Goal: Information Seeking & Learning: Learn about a topic

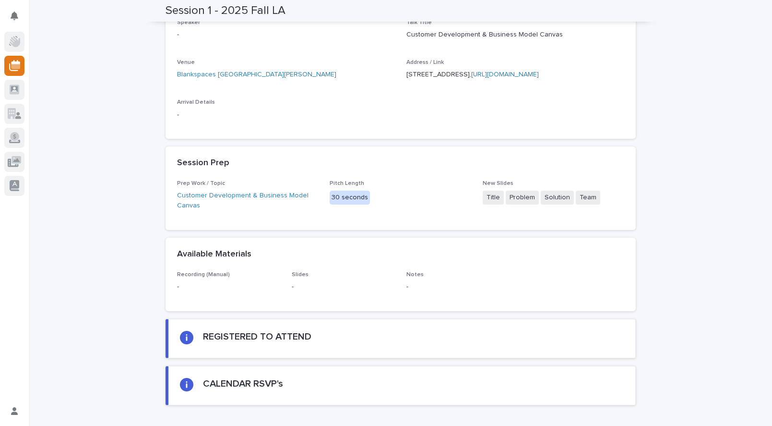
scroll to position [209, 0]
click at [210, 203] on link "Customer Development & Business Model Canvas" at bounding box center [248, 200] width 142 height 20
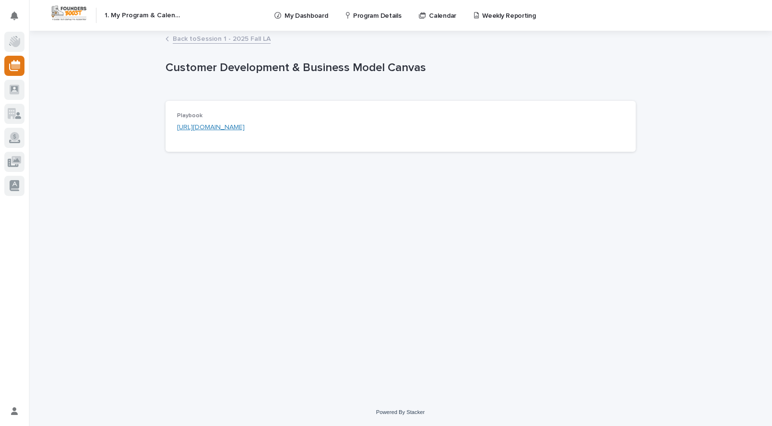
click at [225, 124] on link "[URL][DOMAIN_NAME]" at bounding box center [211, 127] width 68 height 7
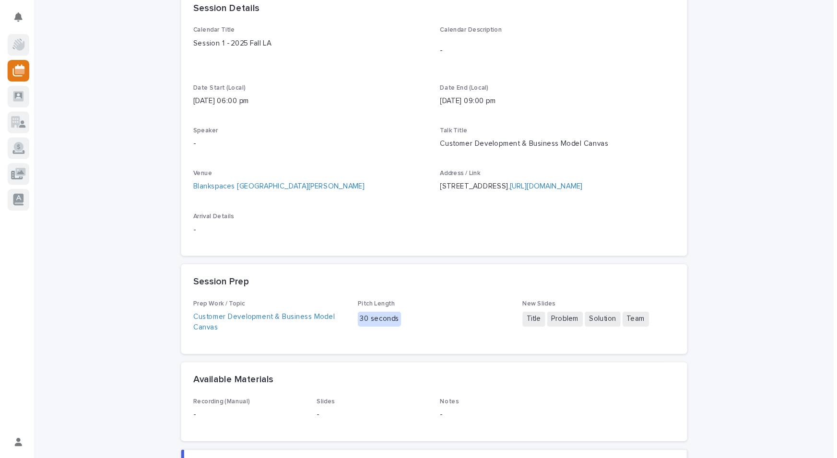
scroll to position [180, 0]
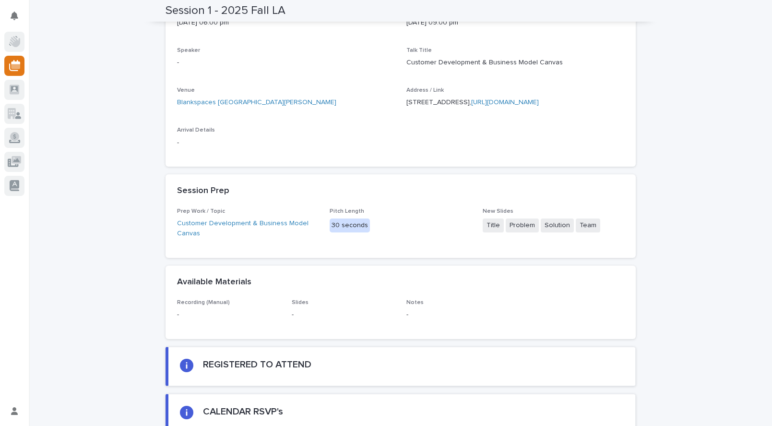
click at [197, 214] on p "Prep Work / Topic" at bounding box center [248, 211] width 142 height 7
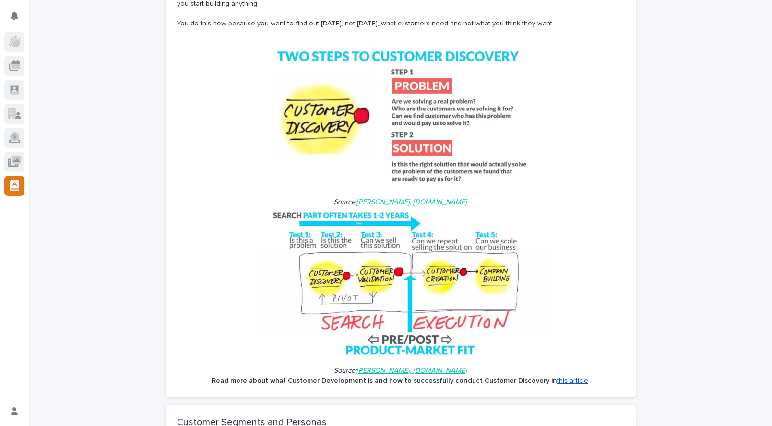
scroll to position [57, 0]
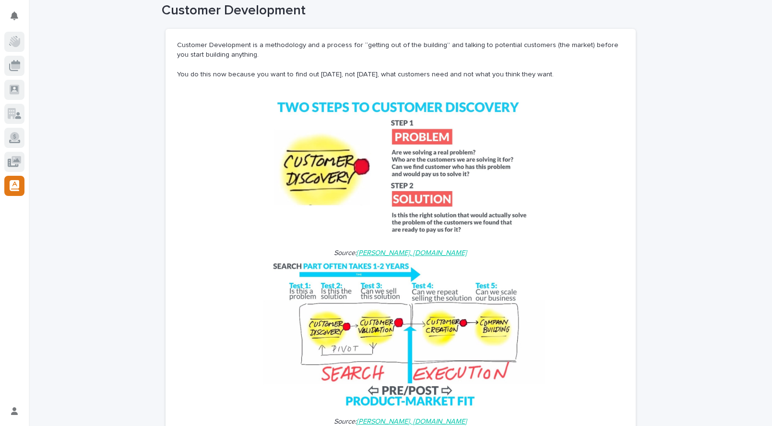
click at [243, 76] on p "You do this now because you want to find out [DATE], not [DATE], what customers…" at bounding box center [400, 75] width 447 height 10
click at [243, 76] on p "You do this now because you want to find out today, not tomorrow, what customer…" at bounding box center [400, 75] width 447 height 10
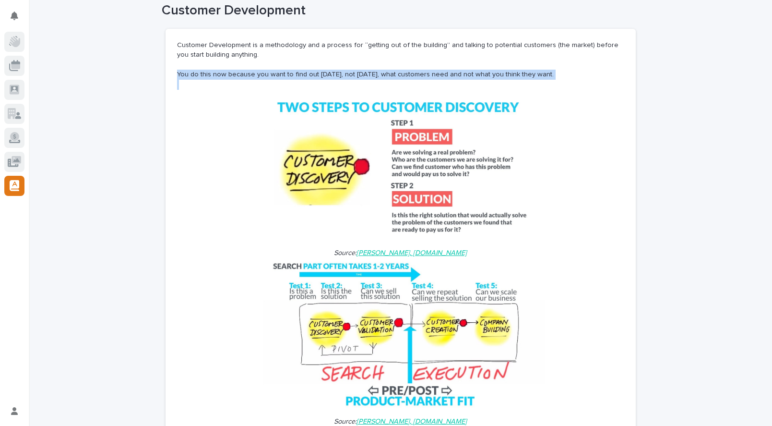
click at [243, 76] on p "You do this now because you want to find out today, not tomorrow, what customer…" at bounding box center [400, 75] width 447 height 10
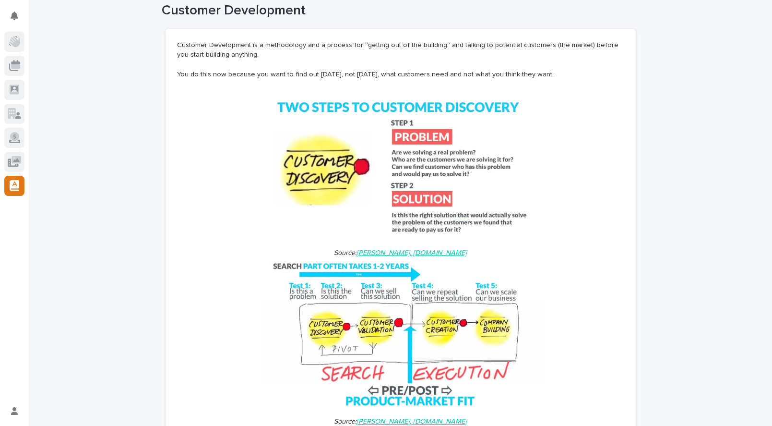
click at [338, 71] on p "You do this now because you want to find out today, not tomorrow, what customer…" at bounding box center [400, 75] width 447 height 10
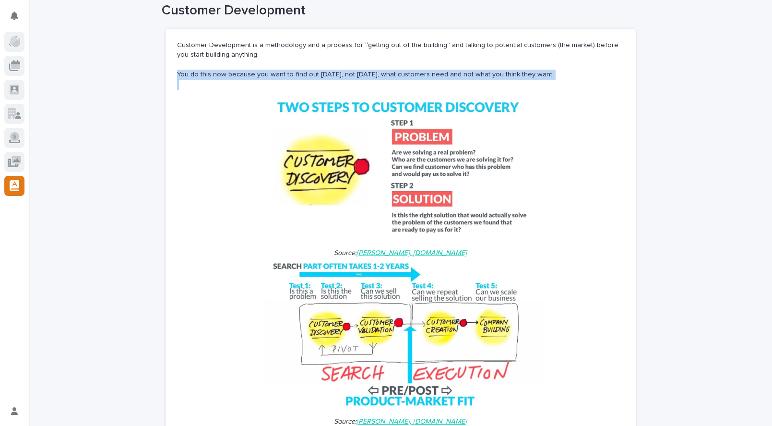
click at [338, 71] on p "You do this now because you want to find out today, not tomorrow, what customer…" at bounding box center [400, 75] width 447 height 10
click at [387, 70] on p "You do this now because you want to find out today, not tomorrow, what customer…" at bounding box center [400, 75] width 447 height 10
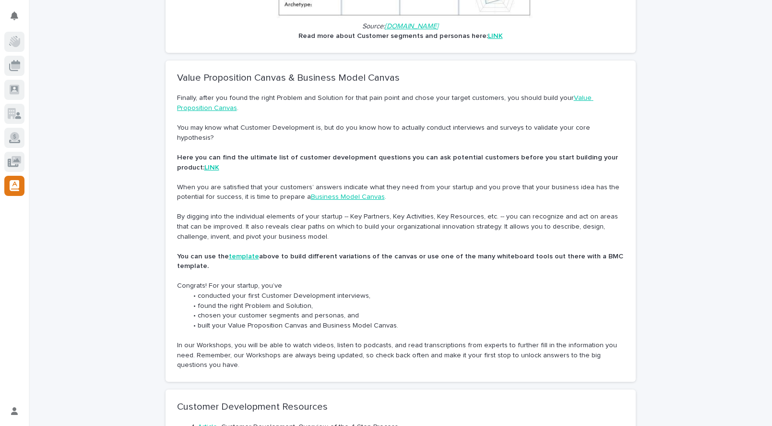
scroll to position [765, 0]
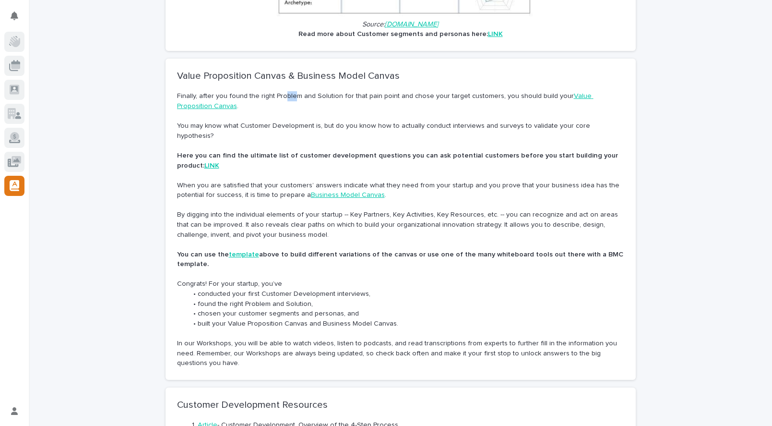
click at [295, 91] on p "Finally, after you found the right Problem and Solution for that pain point and…" at bounding box center [400, 101] width 447 height 20
click at [296, 91] on p "Finally, after you found the right Problem and Solution for that pain point and…" at bounding box center [400, 101] width 447 height 20
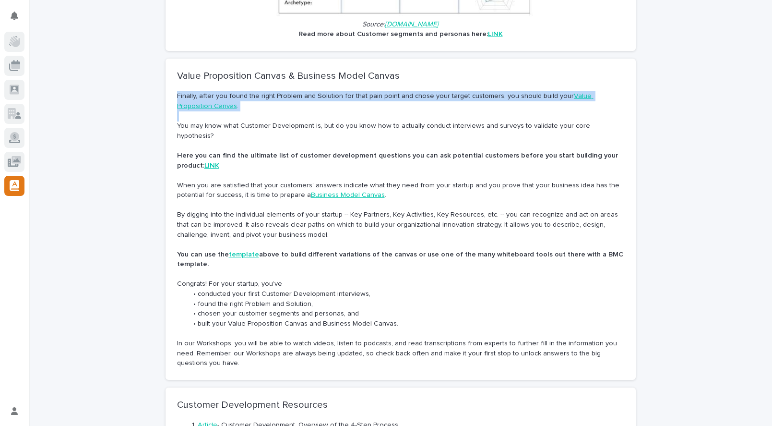
click at [296, 91] on p "Finally, after you found the right Problem and Solution for that pain point and…" at bounding box center [400, 101] width 447 height 20
drag, startPoint x: 296, startPoint y: 89, endPoint x: 335, endPoint y: 90, distance: 39.8
click at [296, 91] on p "Finally, after you found the right Problem and Solution for that pain point and…" at bounding box center [400, 101] width 447 height 20
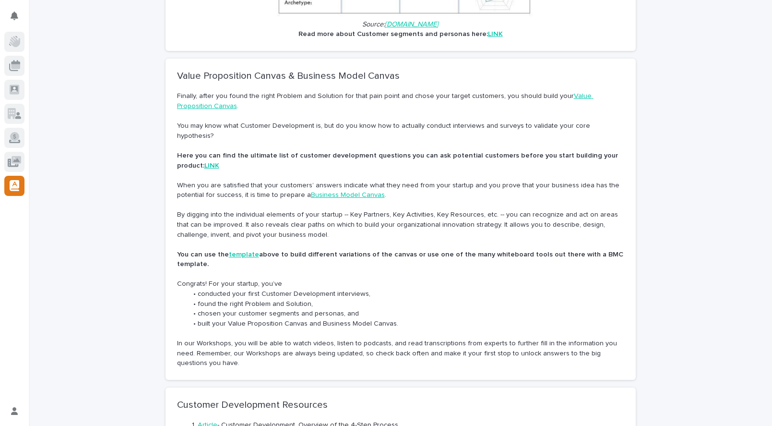
click at [341, 91] on p "Finally, after you found the right Problem and Solution for that pain point and…" at bounding box center [400, 101] width 447 height 20
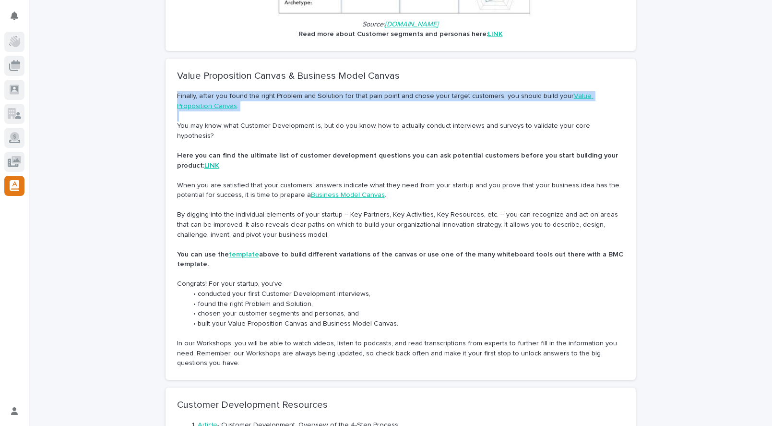
click at [341, 91] on p "Finally, after you found the right Problem and Solution for that pain point and…" at bounding box center [400, 101] width 447 height 20
click at [370, 91] on p "Finally, after you found the right Problem and Solution for that pain point and…" at bounding box center [400, 101] width 447 height 20
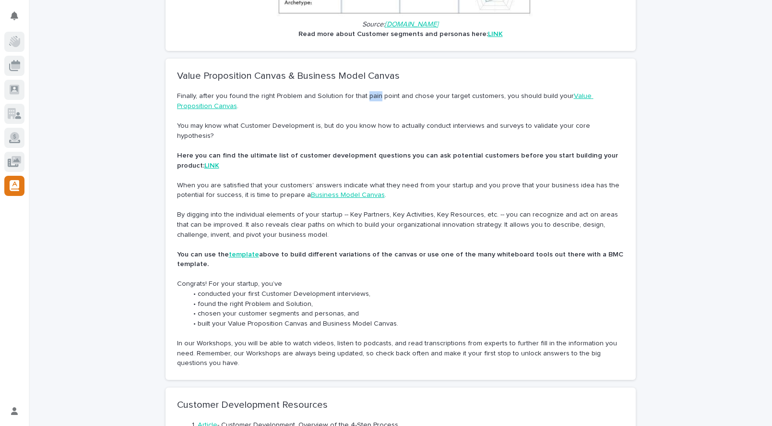
click at [370, 91] on p "Finally, after you found the right Problem and Solution for that pain point and…" at bounding box center [400, 101] width 447 height 20
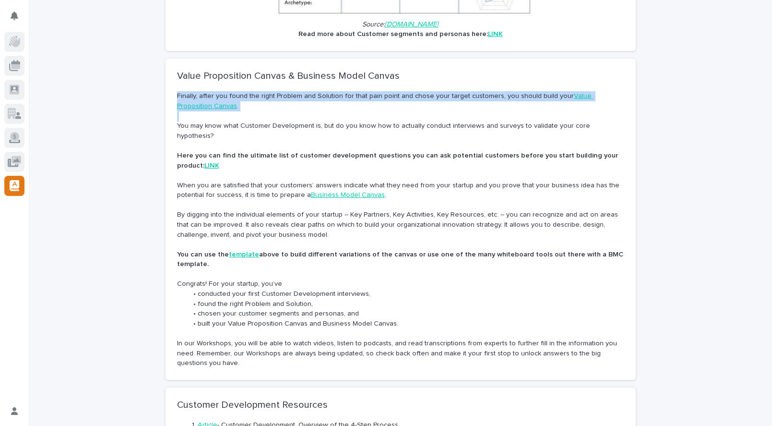
click at [370, 91] on p "Finally, after you found the right Problem and Solution for that pain point and…" at bounding box center [400, 101] width 447 height 20
click at [387, 91] on p "Finally, after you found the right Problem and Solution for that pain point and…" at bounding box center [400, 101] width 447 height 20
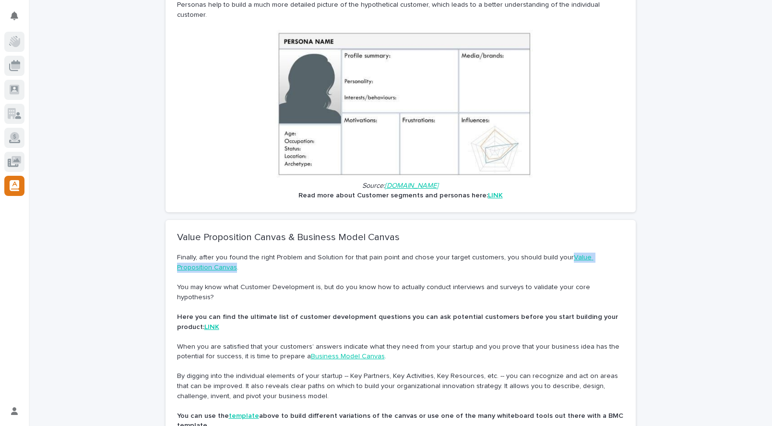
scroll to position [607, 0]
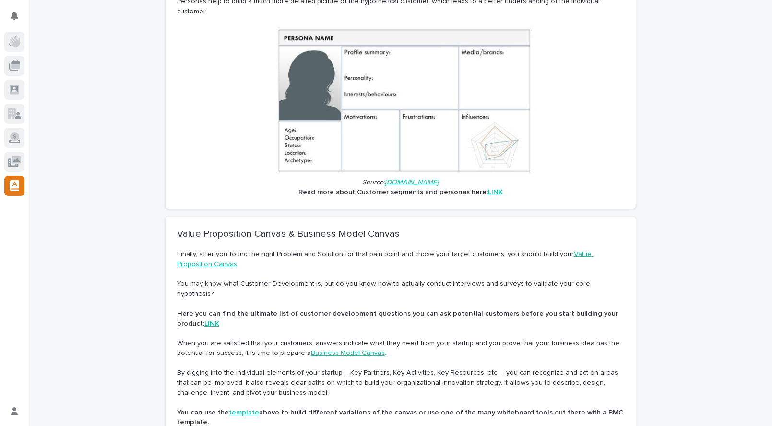
click at [223, 279] on p "You may know what Customer Development is, but do you know how to actually cond…" at bounding box center [400, 289] width 447 height 20
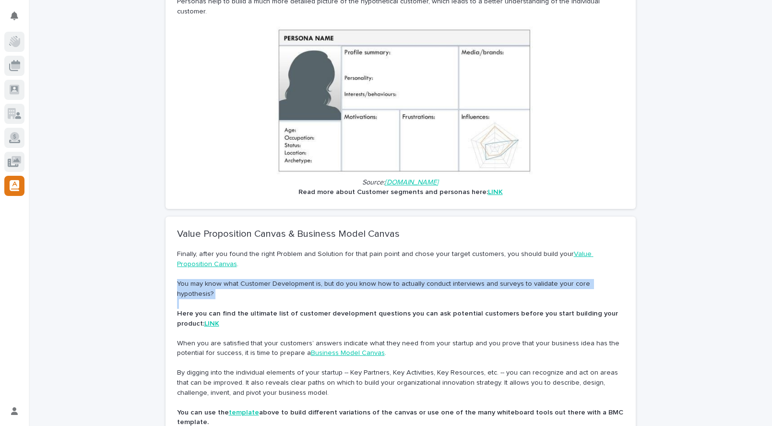
click at [223, 279] on p "You may know what Customer Development is, but do you know how to actually cond…" at bounding box center [400, 289] width 447 height 20
click at [280, 279] on p "You may know what Customer Development is, but do you know how to actually cond…" at bounding box center [400, 289] width 447 height 20
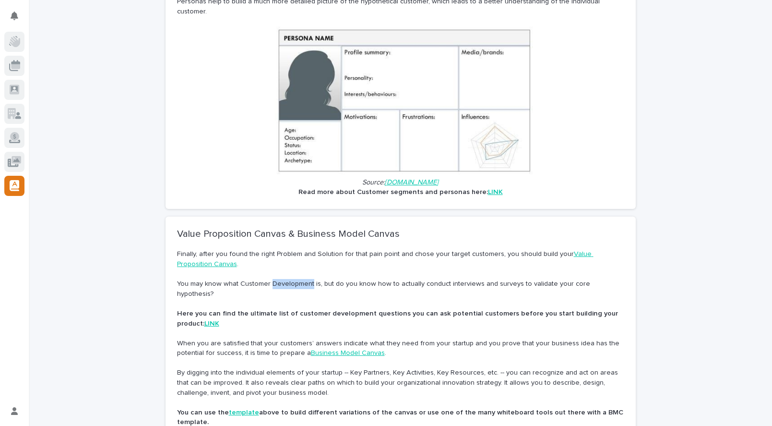
click at [280, 279] on p "You may know what Customer Development is, but do you know how to actually cond…" at bounding box center [400, 289] width 447 height 20
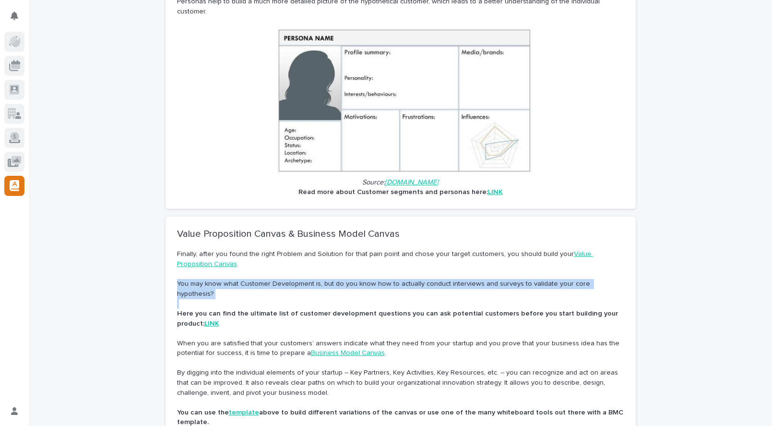
click at [280, 279] on p "You may know what Customer Development is, but do you know how to actually cond…" at bounding box center [400, 289] width 447 height 20
click at [292, 279] on p "You may know what Customer Development is, but do you know how to actually cond…" at bounding box center [400, 289] width 447 height 20
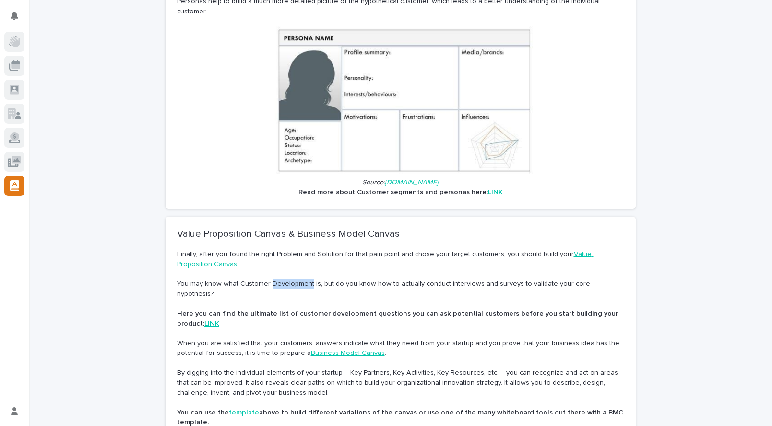
click at [292, 279] on p "You may know what Customer Development is, but do you know how to actually cond…" at bounding box center [400, 289] width 447 height 20
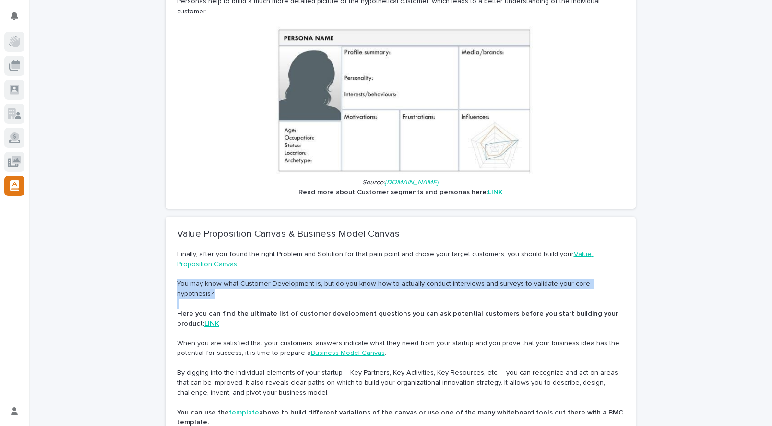
click at [292, 279] on p "You may know what Customer Development is, but do you know how to actually cond…" at bounding box center [400, 289] width 447 height 20
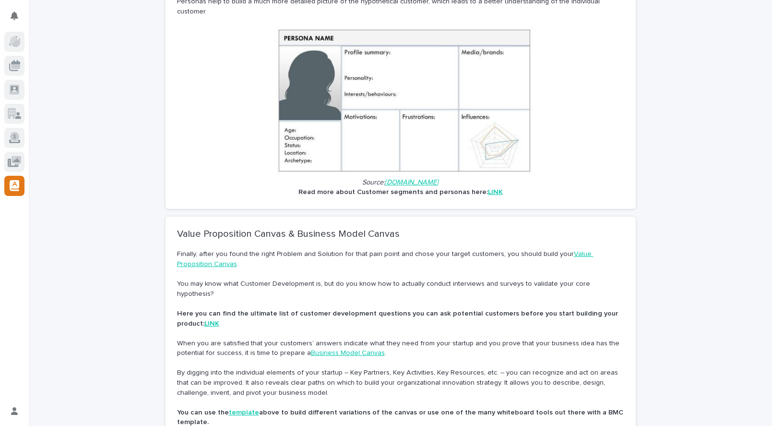
click at [304, 279] on p "You may know what Customer Development is, but do you know how to actually cond…" at bounding box center [400, 289] width 447 height 20
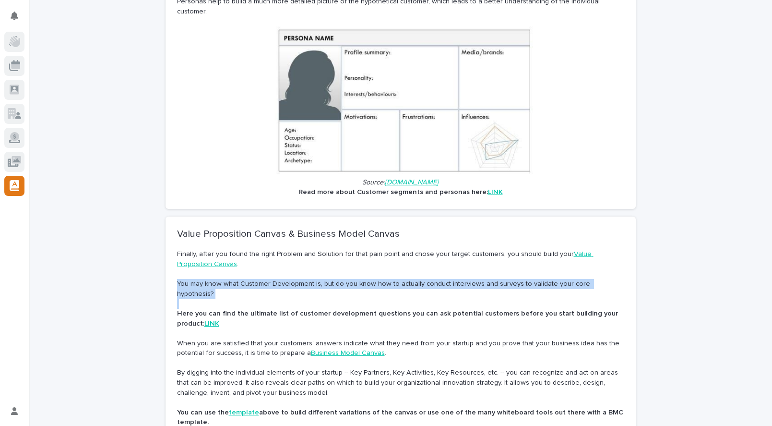
click at [304, 279] on p "You may know what Customer Development is, but do you know how to actually cond…" at bounding box center [400, 289] width 447 height 20
click at [324, 279] on p "You may know what Customer Development is, but do you know how to actually cond…" at bounding box center [400, 289] width 447 height 20
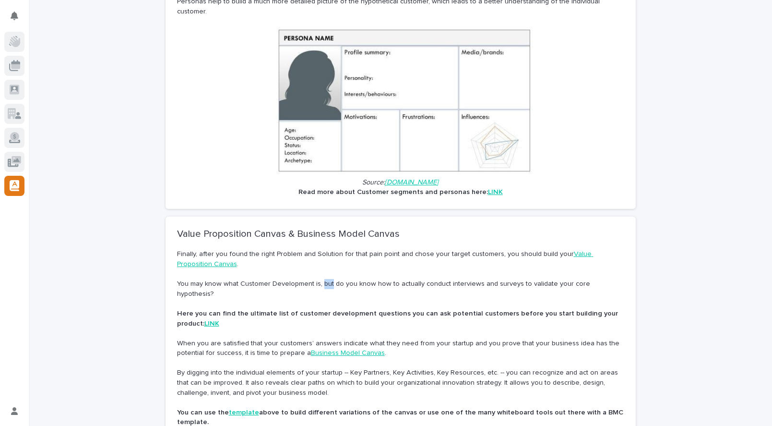
click at [324, 279] on p "You may know what Customer Development is, but do you know how to actually cond…" at bounding box center [400, 289] width 447 height 20
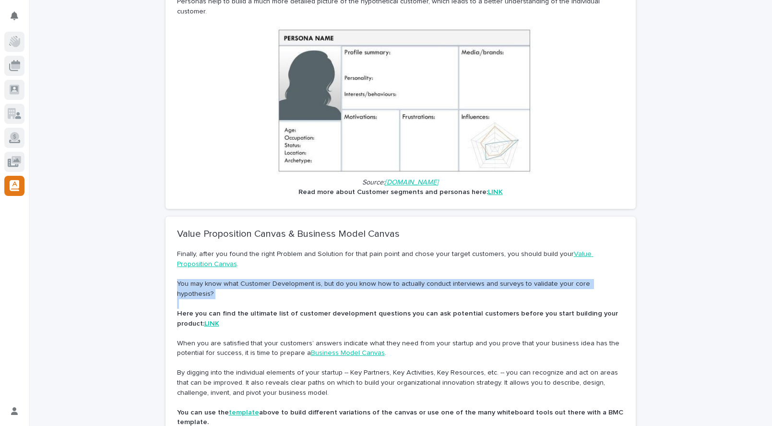
click at [324, 279] on p "You may know what Customer Development is, but do you know how to actually cond…" at bounding box center [400, 289] width 447 height 20
click at [370, 279] on p "You may know what Customer Development is, but do you know how to actually cond…" at bounding box center [400, 289] width 447 height 20
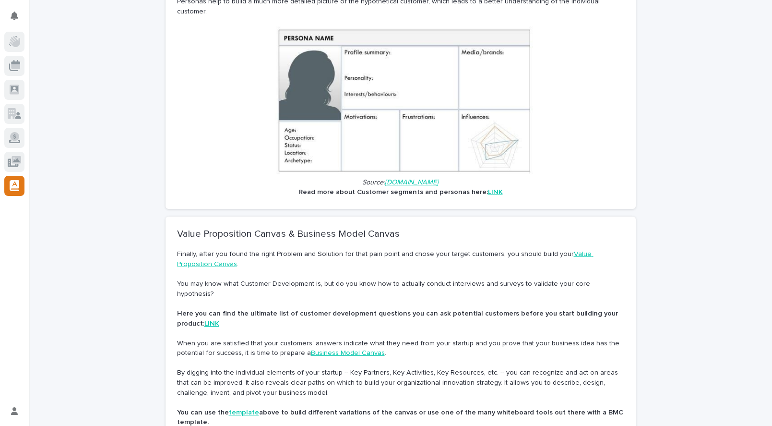
click at [245, 338] on p "When you are satisfied that your customers’ answers indicate what they need fro…" at bounding box center [400, 348] width 447 height 20
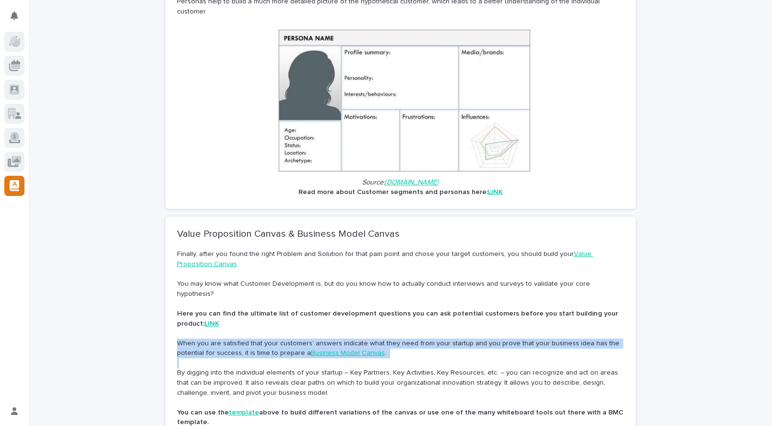
drag, startPoint x: 245, startPoint y: 331, endPoint x: 276, endPoint y: 328, distance: 31.3
click at [245, 338] on p "When you are satisfied that your customers’ answers indicate what they need fro…" at bounding box center [400, 348] width 447 height 20
click at [276, 338] on p "When you are satisfied that your customers’ answers indicate what they need fro…" at bounding box center [400, 348] width 447 height 20
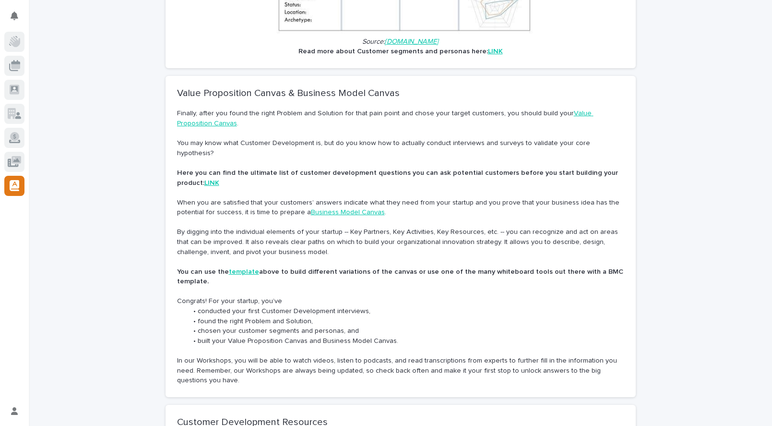
scroll to position [812, 0]
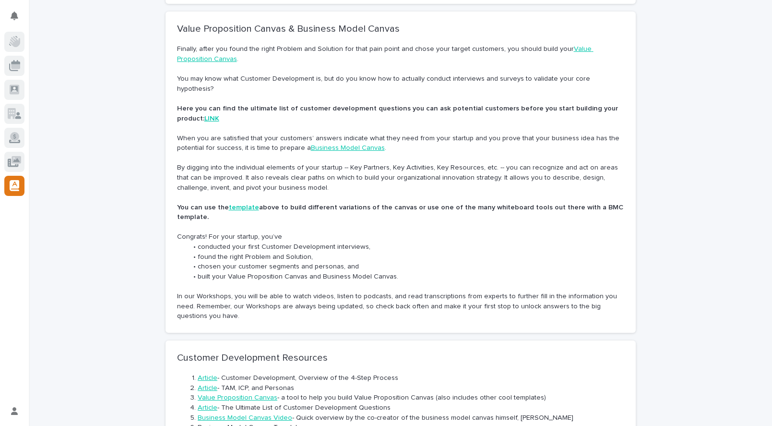
click at [362, 105] on strong "Here you can find the ultimate list of customer development questions you can a…" at bounding box center [398, 113] width 443 height 17
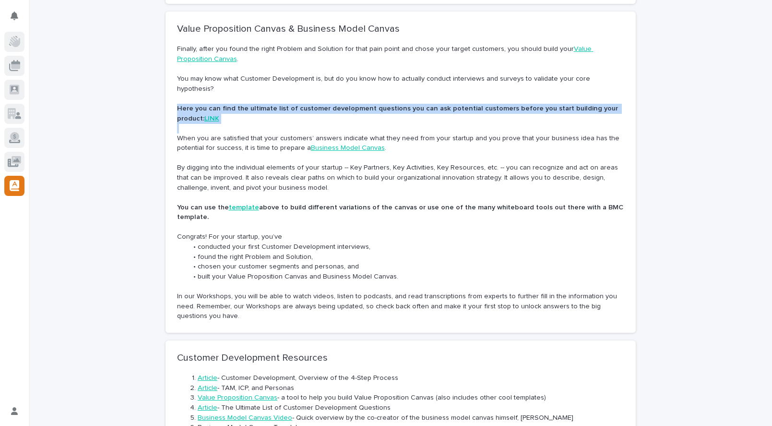
drag, startPoint x: 362, startPoint y: 90, endPoint x: 413, endPoint y: 87, distance: 51.4
click at [362, 105] on strong "Here you can find the ultimate list of customer development questions you can a…" at bounding box center [398, 113] width 443 height 17
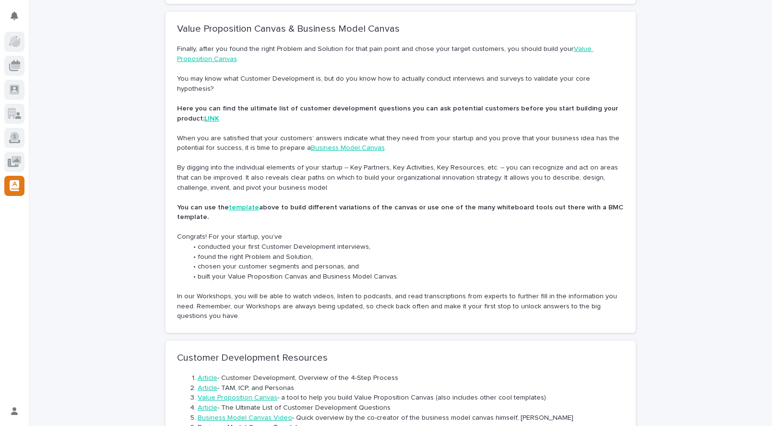
click at [413, 105] on strong "Here you can find the ultimate list of customer development questions you can a…" at bounding box center [398, 113] width 443 height 17
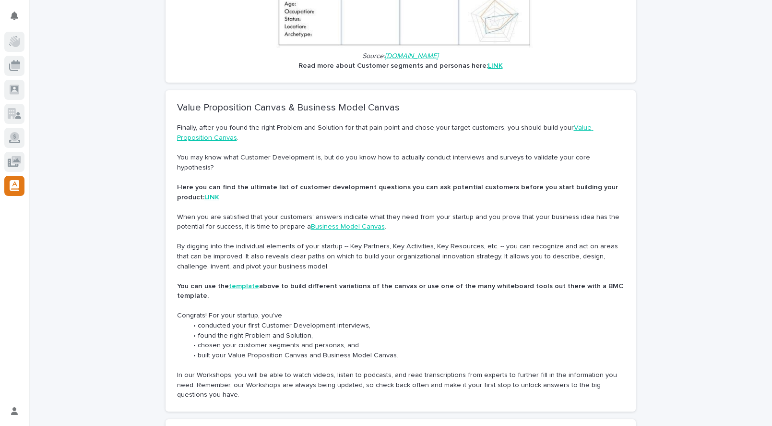
scroll to position [720, 0]
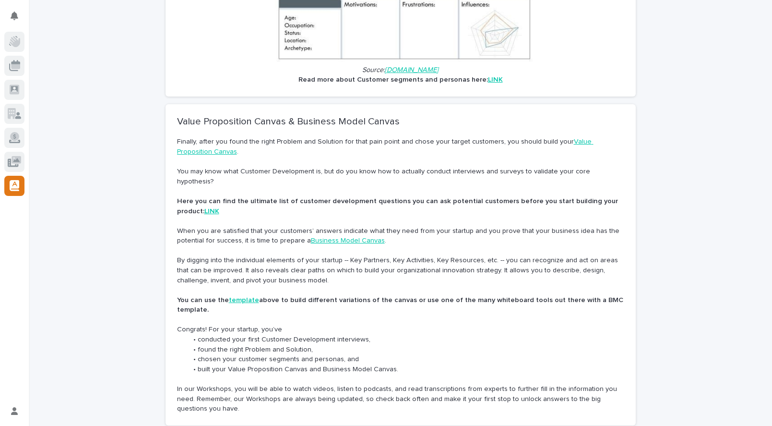
drag, startPoint x: 254, startPoint y: 310, endPoint x: 264, endPoint y: 323, distance: 16.8
click at [262, 322] on div "Value Proposition Canvas & Business Model Canvas Finally, after you found the r…" at bounding box center [400, 265] width 447 height 298
click at [264, 334] on li "conducted your first Customer Development interviews," at bounding box center [405, 339] width 437 height 10
drag, startPoint x: 246, startPoint y: 322, endPoint x: 248, endPoint y: 327, distance: 5.2
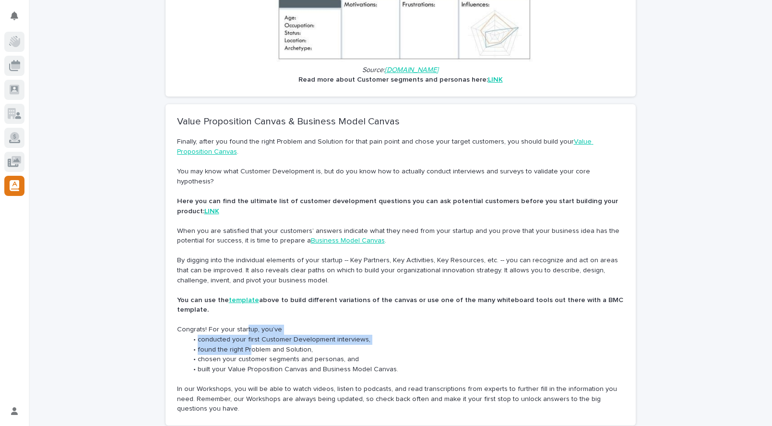
click at [248, 326] on div "Value Proposition Canvas & Business Model Canvas Finally, after you found the r…" at bounding box center [400, 265] width 447 height 298
click at [248, 344] on li "found the right Problem and Solution," at bounding box center [405, 349] width 437 height 10
drag, startPoint x: 346, startPoint y: 279, endPoint x: 362, endPoint y: 278, distance: 16.3
click at [356, 296] on strong "above to build different variations of the canvas or use one of the many whiteb…" at bounding box center [401, 304] width 448 height 17
click at [362, 296] on strong "above to build different variations of the canvas or use one of the many whiteb…" at bounding box center [401, 304] width 448 height 17
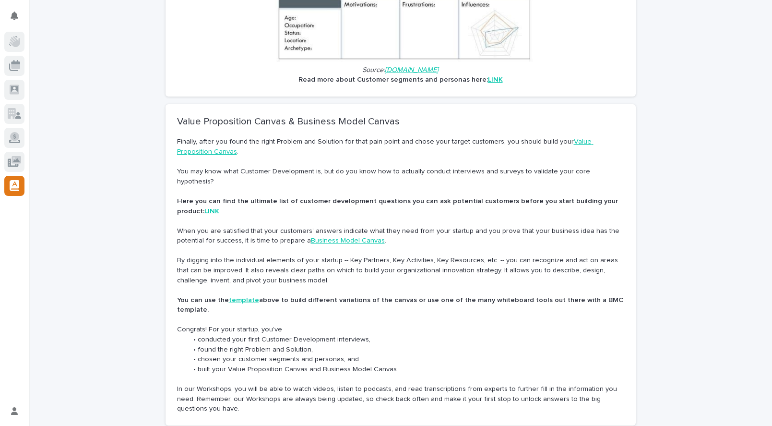
click at [230, 296] on strong "template" at bounding box center [244, 299] width 30 height 7
drag, startPoint x: 425, startPoint y: 279, endPoint x: 473, endPoint y: 279, distance: 48.0
click at [458, 296] on strong "above to build different variations of the canvas or use one of the many whiteb…" at bounding box center [401, 304] width 448 height 17
click at [489, 296] on strong "above to build different variations of the canvas or use one of the many whiteb…" at bounding box center [401, 304] width 448 height 17
click at [421, 296] on strong "above to build different variations of the canvas or use one of the many whiteb…" at bounding box center [401, 304] width 448 height 17
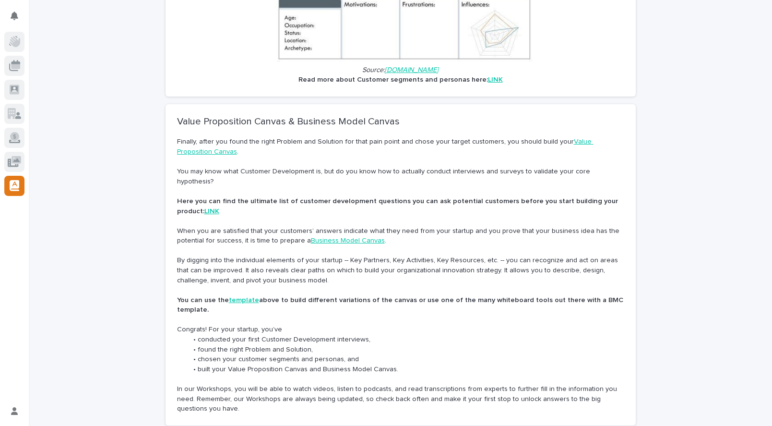
click at [400, 285] on p at bounding box center [400, 290] width 447 height 10
click at [396, 285] on p at bounding box center [400, 290] width 447 height 10
click at [444, 285] on p at bounding box center [400, 290] width 447 height 10
drag, startPoint x: 442, startPoint y: 273, endPoint x: 381, endPoint y: 268, distance: 61.2
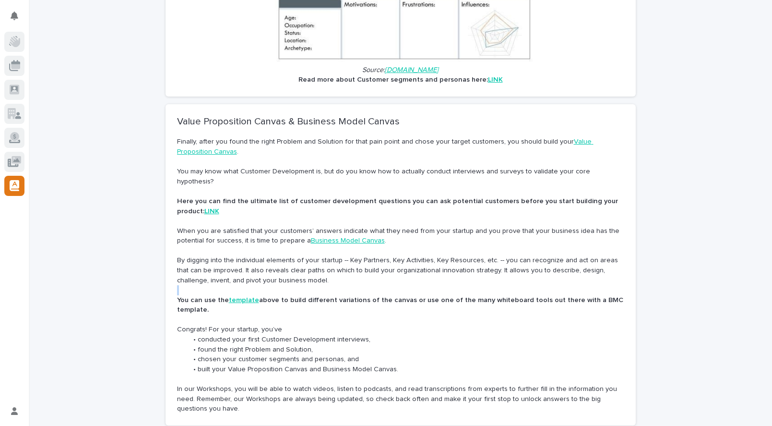
click at [427, 285] on p at bounding box center [400, 290] width 447 height 10
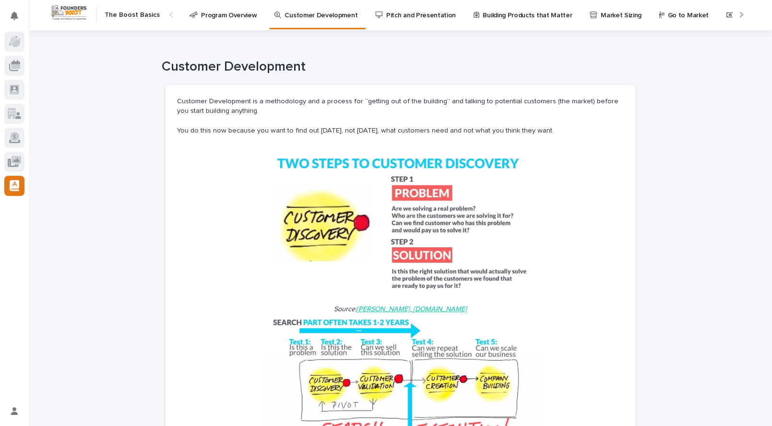
scroll to position [0, 0]
click at [233, 17] on p "Program Overview" at bounding box center [229, 10] width 56 height 20
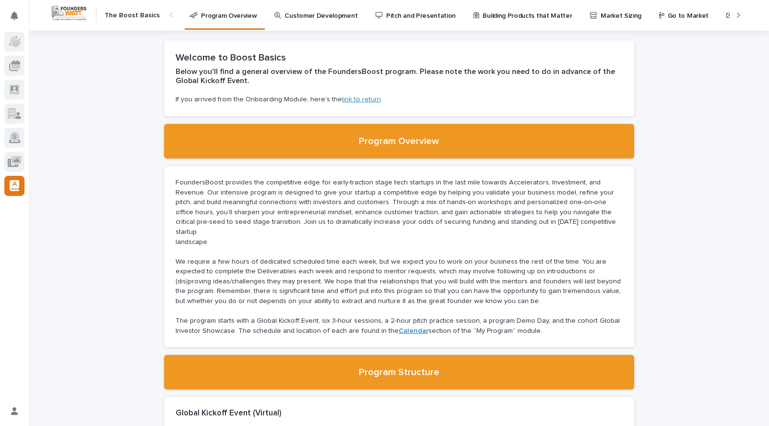
click at [386, 10] on p "Pitch and Presentation" at bounding box center [421, 10] width 70 height 20
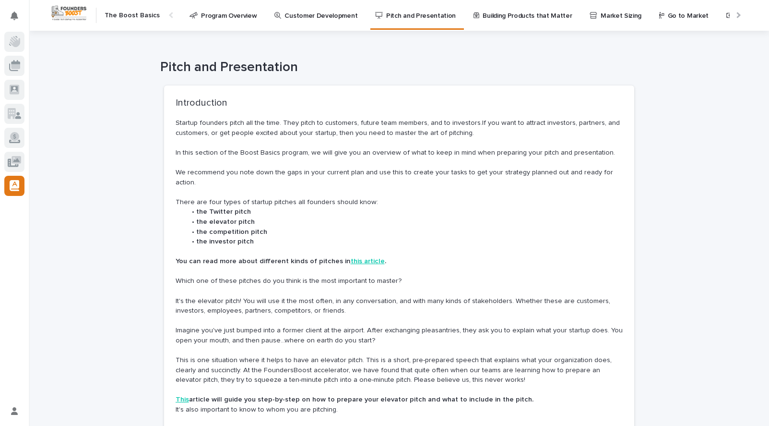
click at [325, 15] on p "Customer Development" at bounding box center [320, 10] width 73 height 20
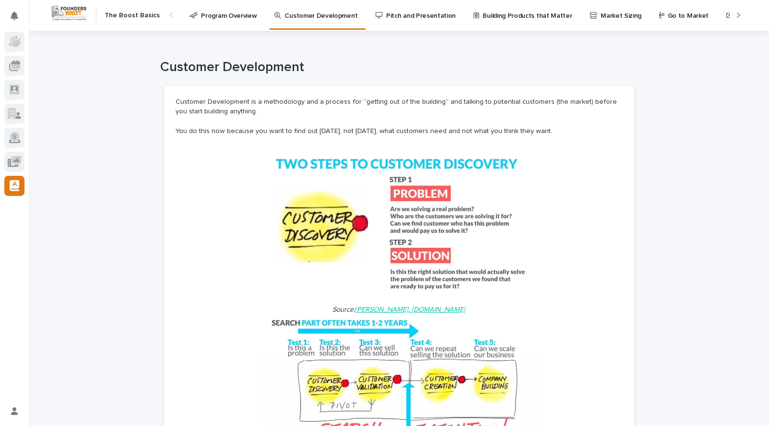
click at [205, 16] on p "Program Overview" at bounding box center [229, 10] width 56 height 20
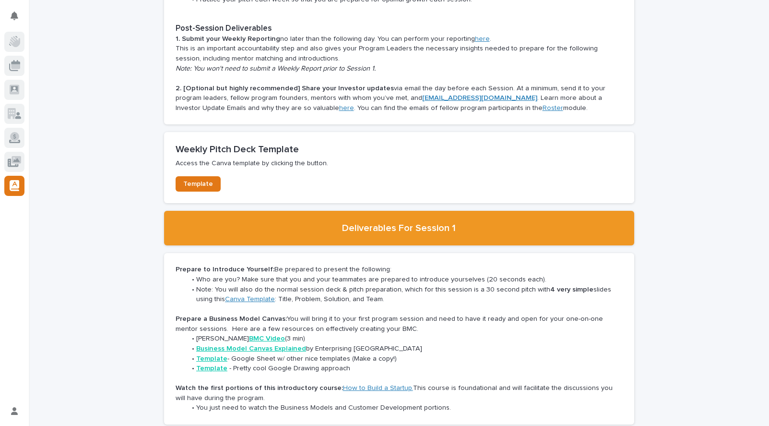
scroll to position [1400, 0]
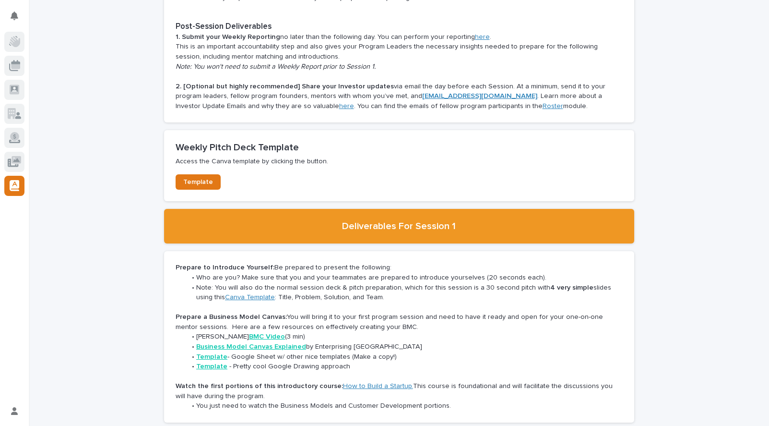
click at [322, 272] on li "Who are you? Make sure that you and your teammates are prepared to introduce yo…" at bounding box center [404, 277] width 437 height 10
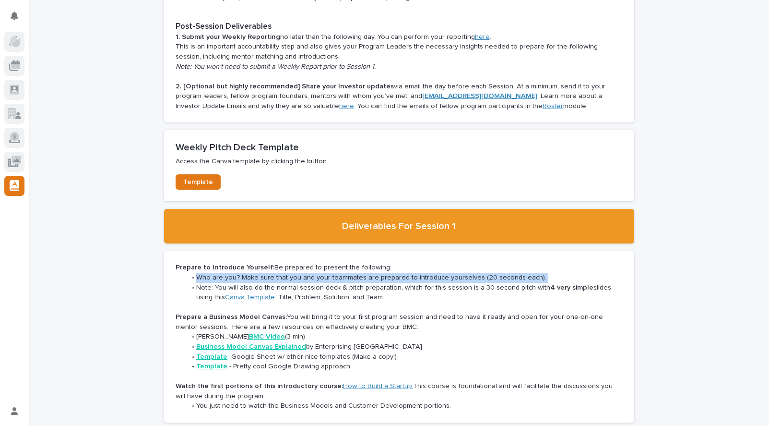
click at [322, 272] on li "Who are you? Make sure that you and your teammates are prepared to introduce yo…" at bounding box center [404, 277] width 437 height 10
click at [360, 272] on li "Who are you? Make sure that you and your teammates are prepared to introduce yo…" at bounding box center [404, 277] width 437 height 10
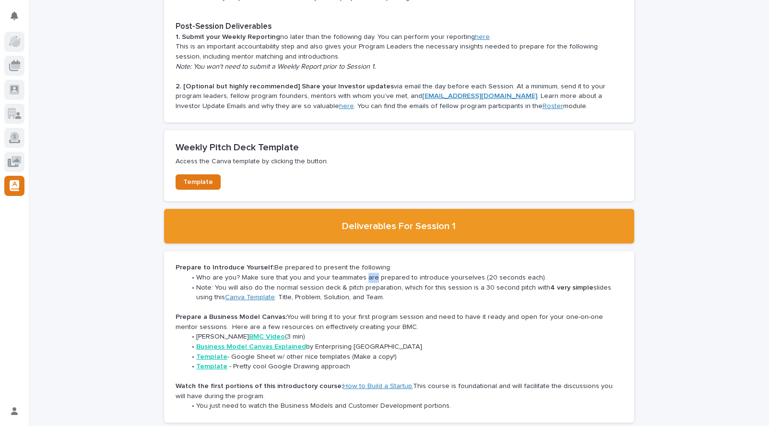
click at [360, 272] on li "Who are you? Make sure that you and your teammates are prepared to introduce yo…" at bounding box center [404, 277] width 437 height 10
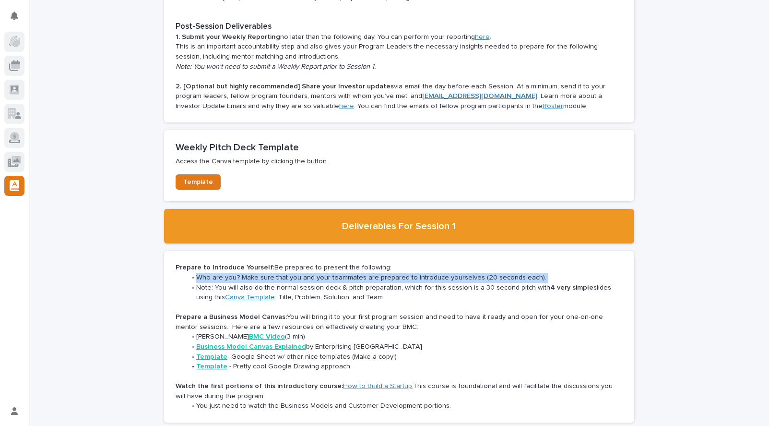
click at [360, 272] on li "Who are you? Make sure that you and your teammates are prepared to introduce yo…" at bounding box center [404, 277] width 437 height 10
click at [389, 272] on li "Who are you? Make sure that you and your teammates are prepared to introduce yo…" at bounding box center [404, 277] width 437 height 10
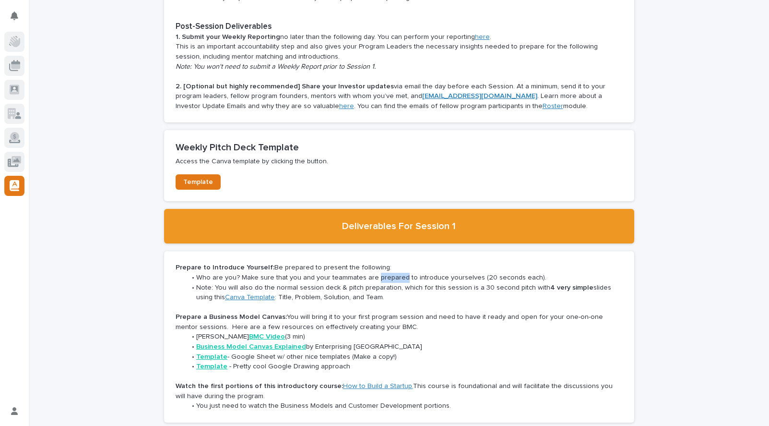
click at [389, 272] on li "Who are you? Make sure that you and your teammates are prepared to introduce yo…" at bounding box center [404, 277] width 437 height 10
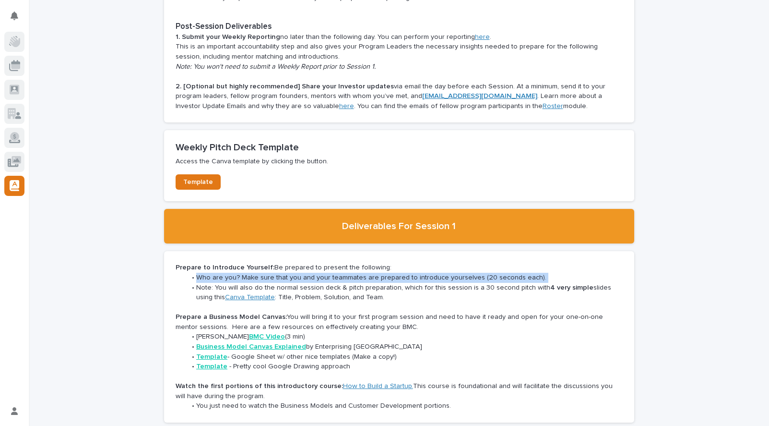
click at [389, 272] on li "Who are you? Make sure that you and your teammates are prepared to introduce yo…" at bounding box center [404, 277] width 437 height 10
click at [403, 272] on li "Who are you? Make sure that you and your teammates are prepared to introduce yo…" at bounding box center [404, 277] width 437 height 10
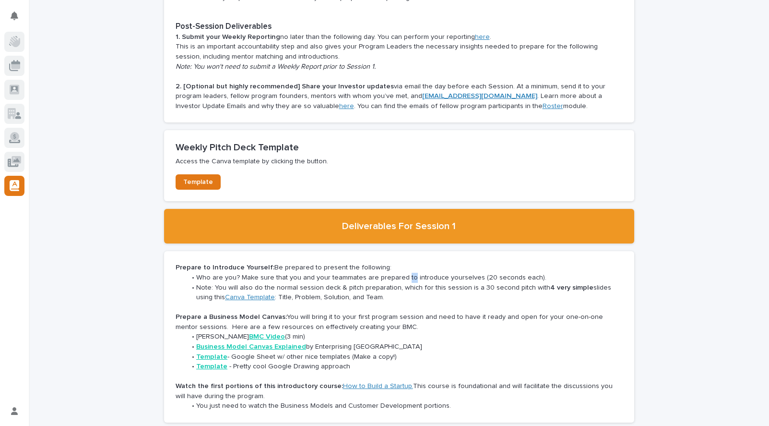
click at [403, 272] on li "Who are you? Make sure that you and your teammates are prepared to introduce yo…" at bounding box center [404, 277] width 437 height 10
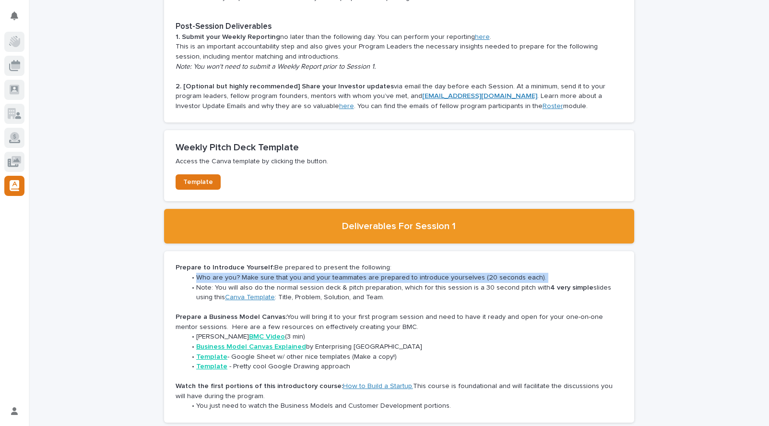
click at [403, 272] on li "Who are you? Make sure that you and your teammates are prepared to introduce yo…" at bounding box center [404, 277] width 437 height 10
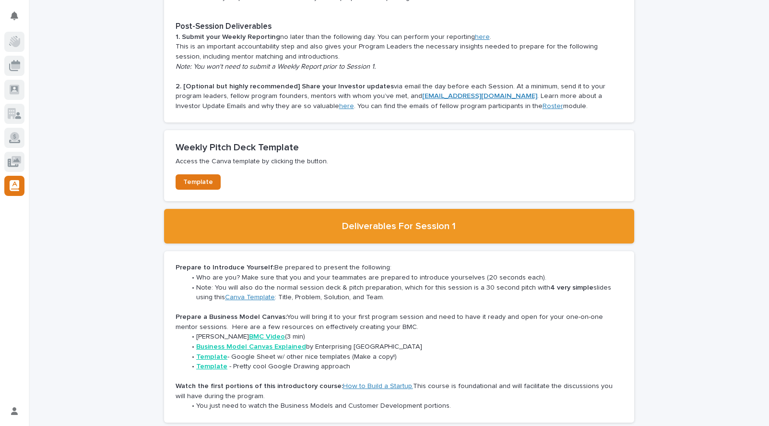
click at [371, 283] on li "Note: You will also do the normal session deck & pitch preparation, which for t…" at bounding box center [404, 293] width 437 height 20
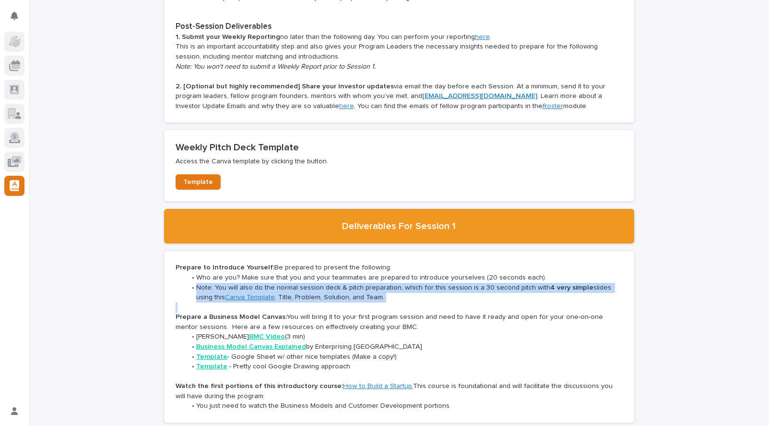
click at [371, 283] on li "Note: You will also do the normal session deck & pitch preparation, which for t…" at bounding box center [404, 293] width 437 height 20
click at [415, 283] on li "Note: You will also do the normal session deck & pitch preparation, which for t…" at bounding box center [404, 293] width 437 height 20
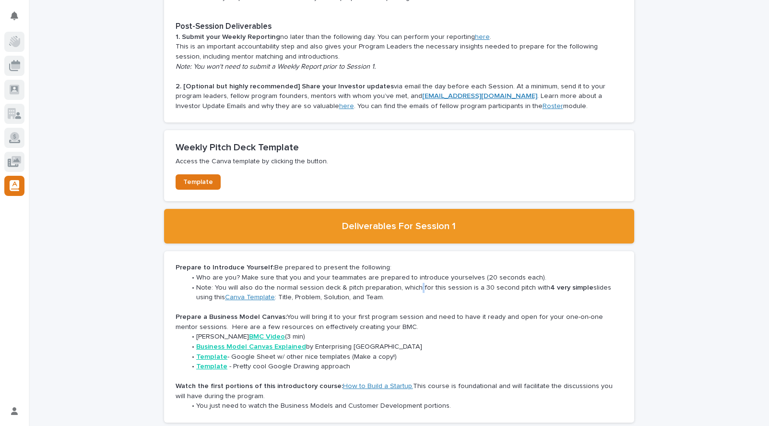
click at [415, 283] on li "Note: You will also do the normal session deck & pitch preparation, which for t…" at bounding box center [404, 293] width 437 height 20
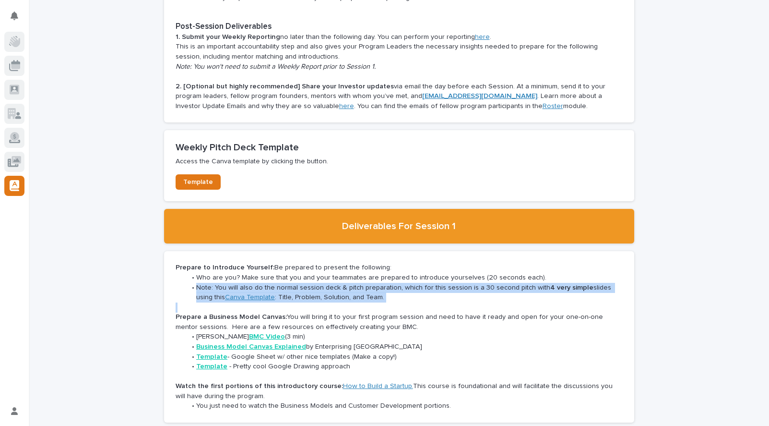
click at [415, 283] on li "Note: You will also do the normal session deck & pitch preparation, which for t…" at bounding box center [404, 293] width 437 height 20
click at [426, 283] on li "Note: You will also do the normal session deck & pitch preparation, which for t…" at bounding box center [404, 293] width 437 height 20
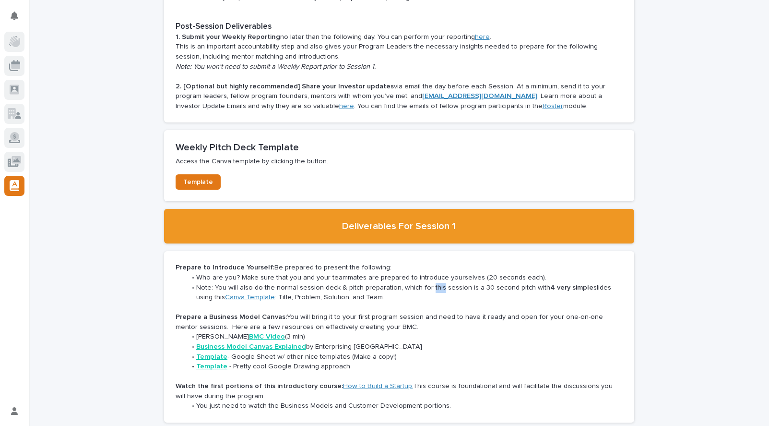
click at [426, 283] on li "Note: You will also do the normal session deck & pitch preparation, which for t…" at bounding box center [404, 293] width 437 height 20
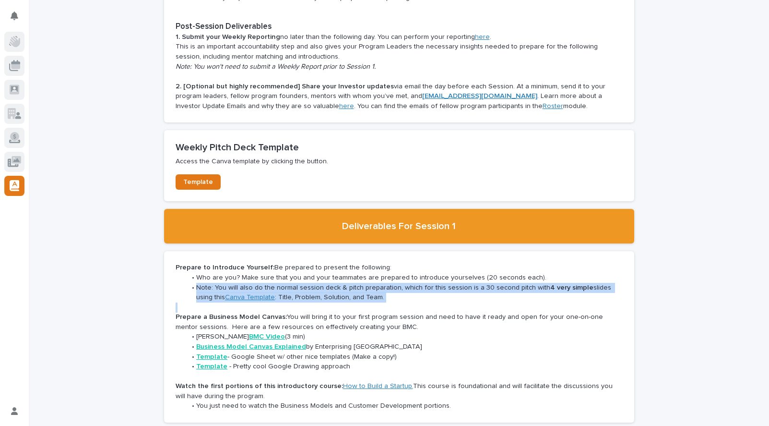
click at [426, 283] on li "Note: You will also do the normal session deck & pitch preparation, which for t…" at bounding box center [404, 293] width 437 height 20
click at [451, 283] on li "Note: You will also do the normal session deck & pitch preparation, which for t…" at bounding box center [404, 293] width 437 height 20
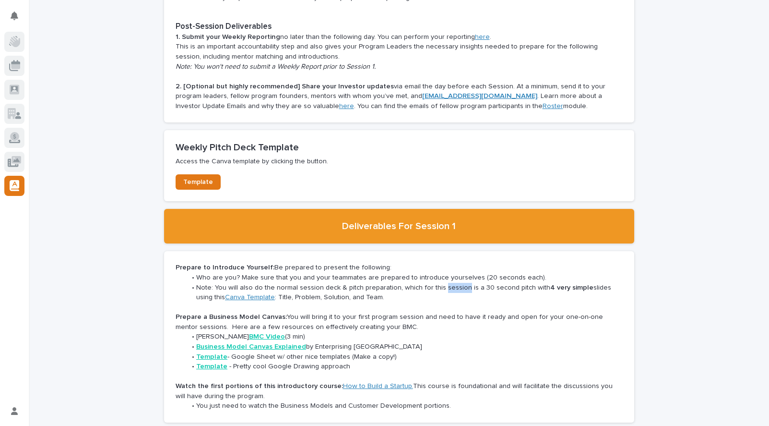
click at [451, 283] on li "Note: You will also do the normal session deck & pitch preparation, which for t…" at bounding box center [404, 293] width 437 height 20
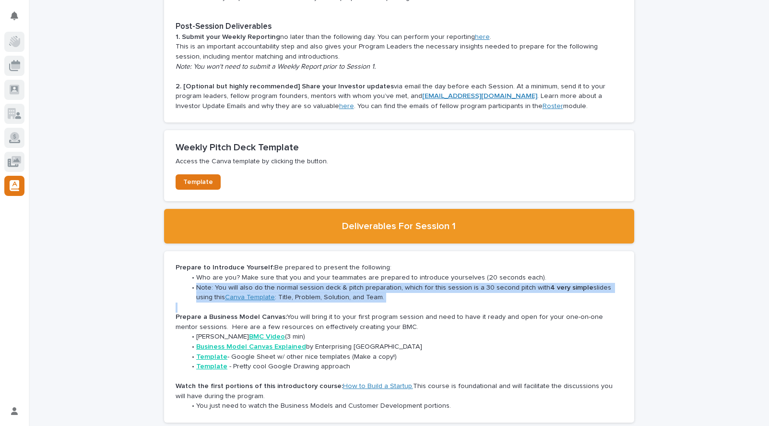
click at [451, 283] on li "Note: You will also do the normal session deck & pitch preparation, which for t…" at bounding box center [404, 293] width 437 height 20
click at [464, 283] on li "Note: You will also do the normal session deck & pitch preparation, which for t…" at bounding box center [404, 293] width 437 height 20
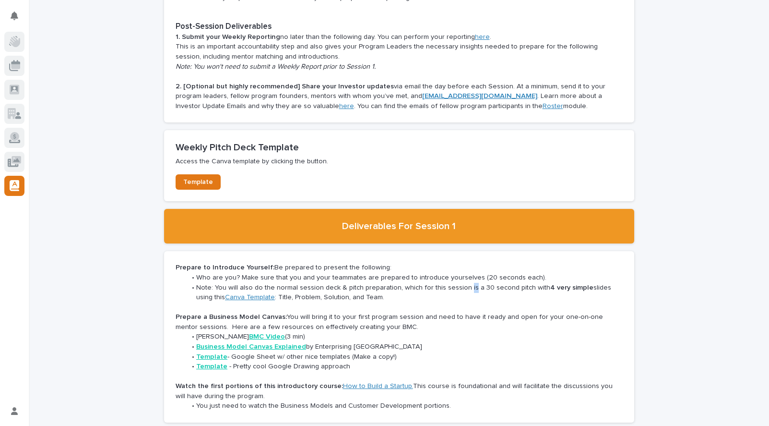
click at [464, 283] on li "Note: You will also do the normal session deck & pitch preparation, which for t…" at bounding box center [404, 293] width 437 height 20
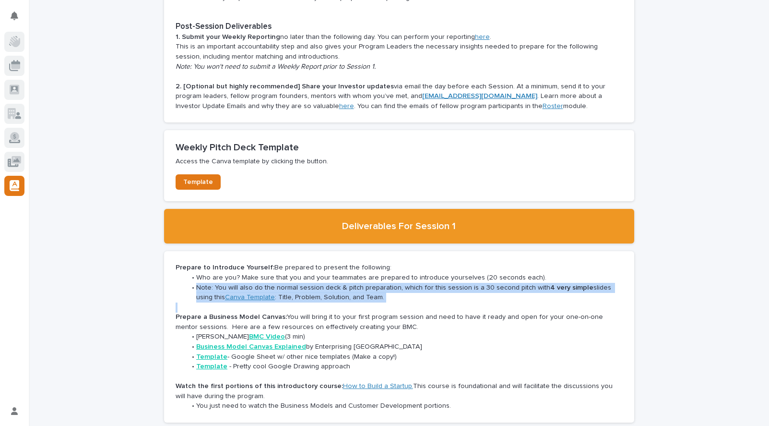
click at [464, 283] on li "Note: You will also do the normal session deck & pitch preparation, which for t…" at bounding box center [404, 293] width 437 height 20
click at [431, 283] on li "Note: You will also do the normal session deck & pitch preparation, which for t…" at bounding box center [404, 293] width 437 height 20
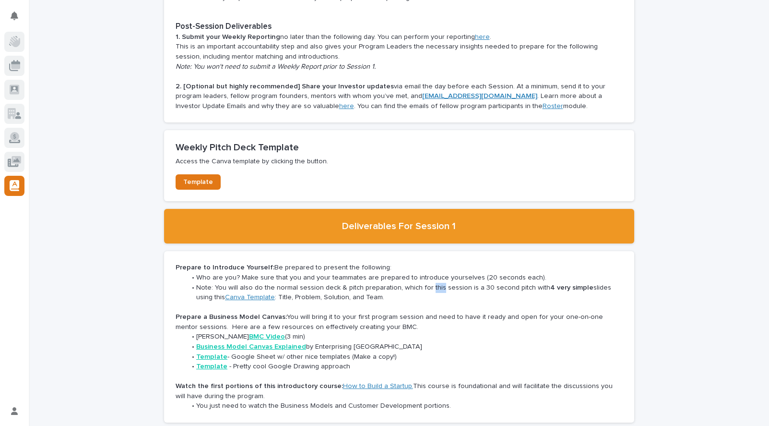
click at [431, 283] on li "Note: You will also do the normal session deck & pitch preparation, which for t…" at bounding box center [404, 293] width 437 height 20
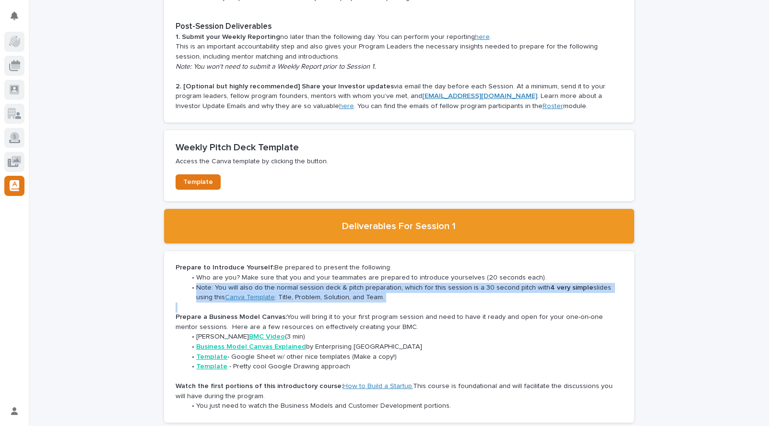
click at [431, 283] on li "Note: You will also do the normal session deck & pitch preparation, which for t…" at bounding box center [404, 293] width 437 height 20
click at [453, 283] on li "Note: You will also do the normal session deck & pitch preparation, which for t…" at bounding box center [404, 293] width 437 height 20
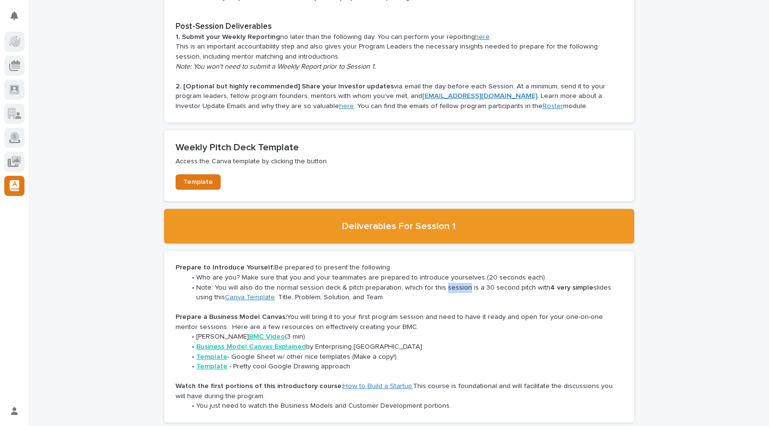
click at [453, 283] on li "Note: You will also do the normal session deck & pitch preparation, which for t…" at bounding box center [404, 293] width 437 height 20
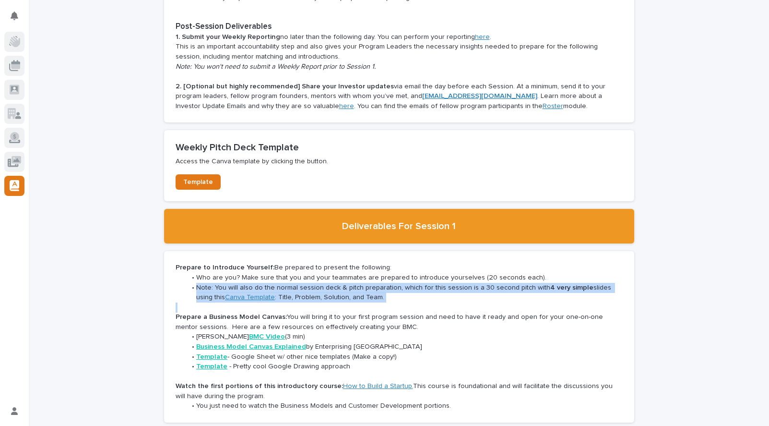
click at [453, 283] on li "Note: You will also do the normal session deck & pitch preparation, which for t…" at bounding box center [404, 293] width 437 height 20
click at [462, 283] on li "Note: You will also do the normal session deck & pitch preparation, which for t…" at bounding box center [404, 293] width 437 height 20
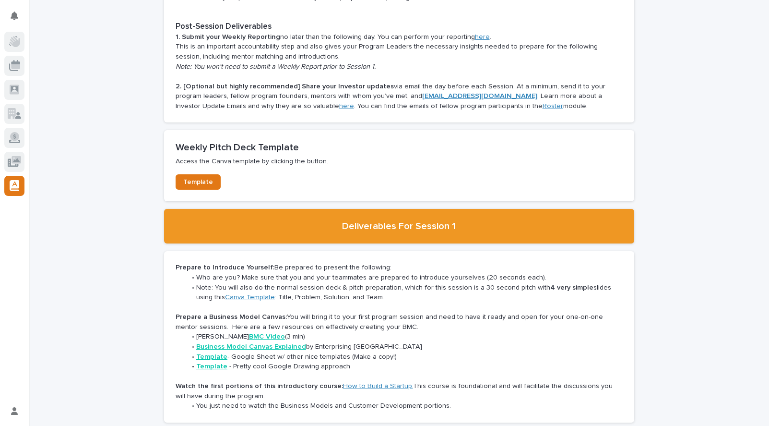
click at [417, 312] on p "Prepare a Business Model Canvas: You will bring it to your first program sessio…" at bounding box center [399, 322] width 447 height 20
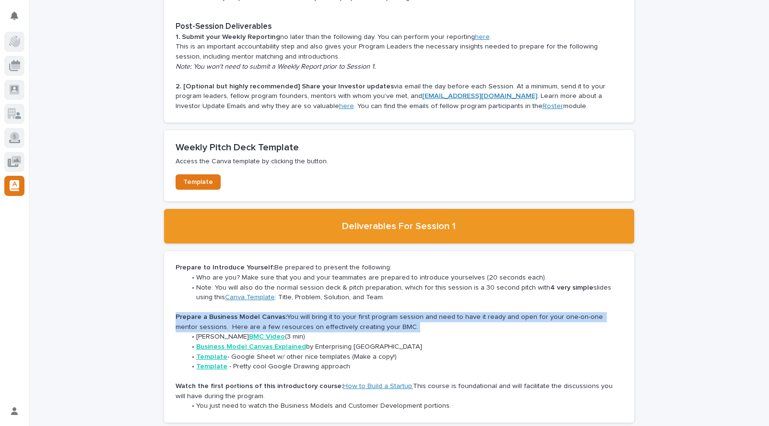
click at [417, 312] on p "Prepare a Business Model Canvas: You will bring it to your first program sessio…" at bounding box center [399, 322] width 447 height 20
click at [473, 312] on p "Prepare a Business Model Canvas: You will bring it to your first program sessio…" at bounding box center [399, 322] width 447 height 20
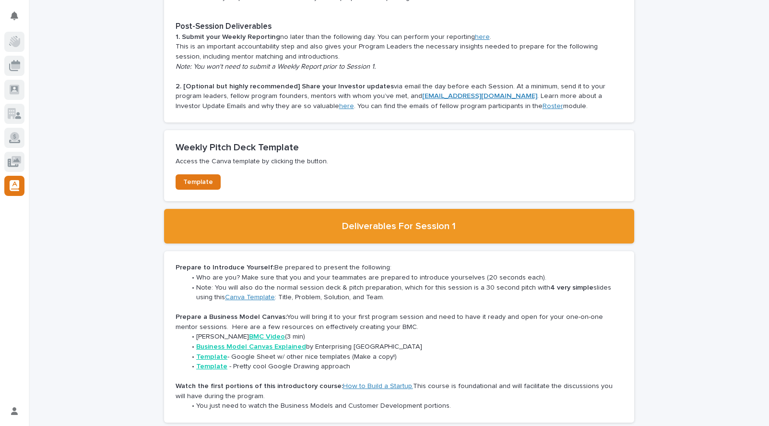
scroll to position [0, 0]
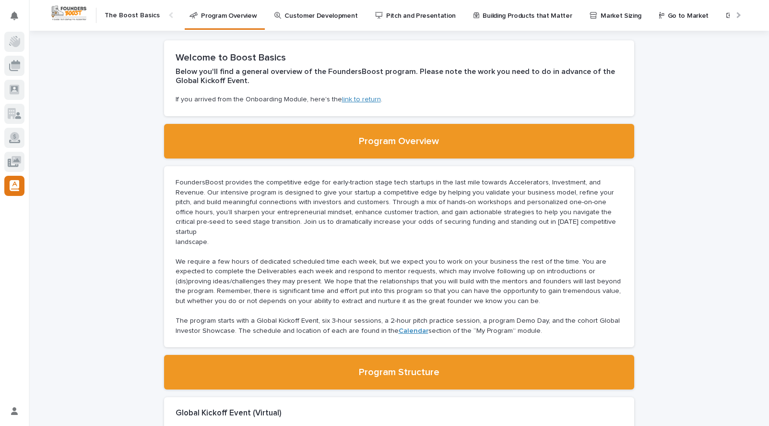
click at [414, 19] on p "Pitch and Presentation" at bounding box center [421, 10] width 70 height 20
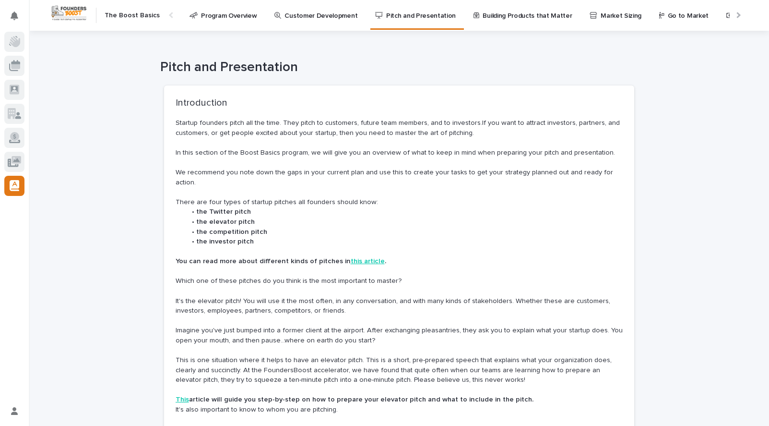
click at [304, 205] on p "There are four types of startup pitches all founders should know:" at bounding box center [399, 202] width 447 height 10
drag, startPoint x: 304, startPoint y: 205, endPoint x: 271, endPoint y: 206, distance: 33.6
click at [282, 206] on p "There are four types of startup pitches all founders should know:" at bounding box center [399, 202] width 447 height 10
click at [269, 205] on p "There are four types of startup pitches all founders should know:" at bounding box center [399, 202] width 447 height 10
drag, startPoint x: 253, startPoint y: 262, endPoint x: 261, endPoint y: 261, distance: 8.2
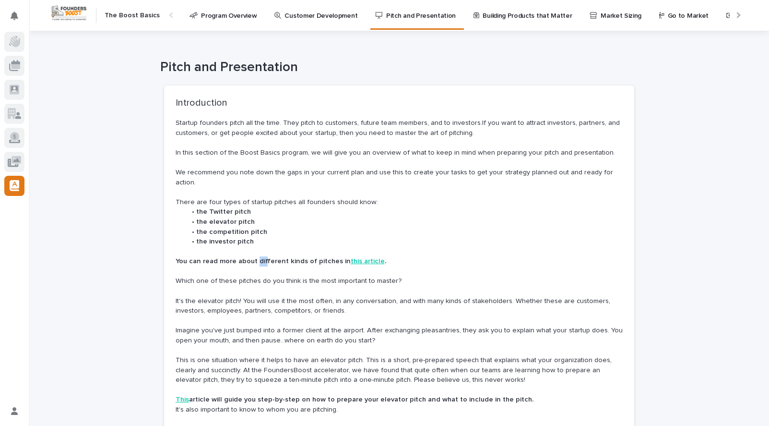
click at [260, 261] on strong "You can read more about different kinds of pitches in" at bounding box center [263, 261] width 175 height 7
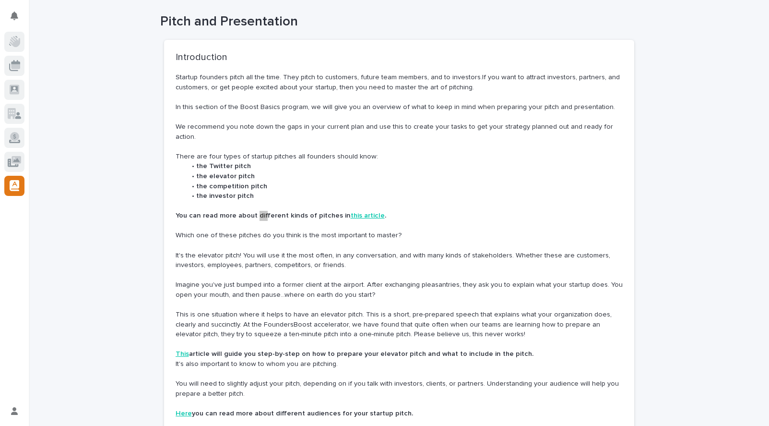
scroll to position [84, 0]
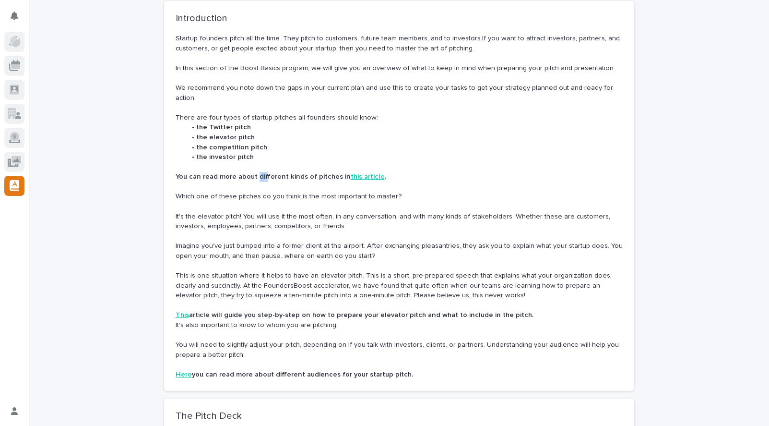
click at [396, 244] on p "Imagine you've just bumped into a former client at the airport. After exchangin…" at bounding box center [399, 251] width 447 height 20
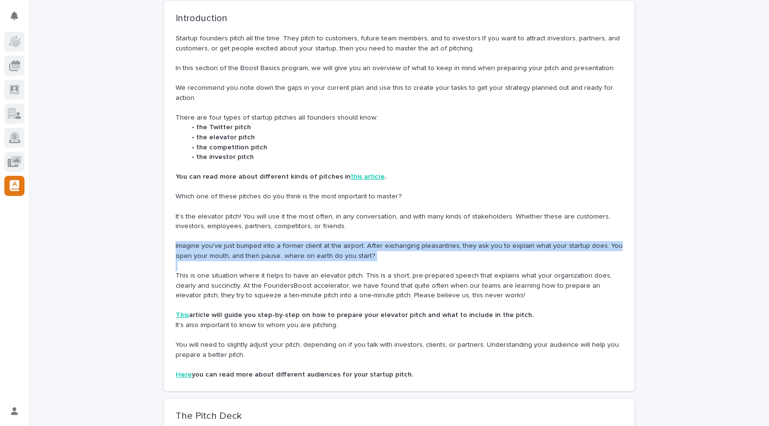
click at [396, 244] on p "Imagine you've just bumped into a former client at the airport. After exchangin…" at bounding box center [399, 251] width 447 height 20
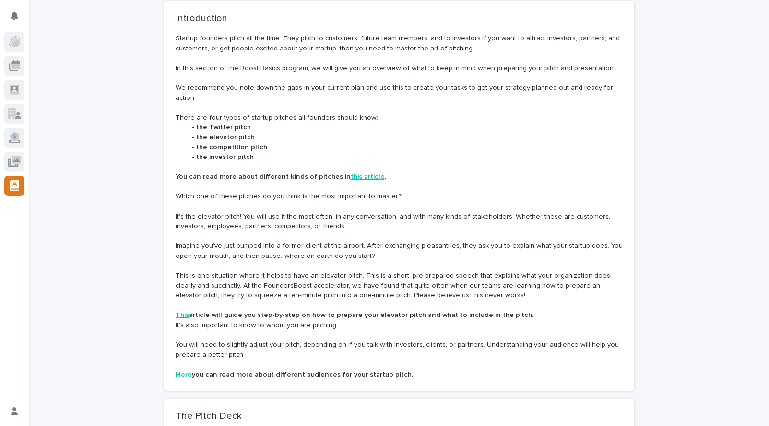
click at [375, 192] on p "Which one of these pitches do you think is the most important to master?" at bounding box center [399, 196] width 447 height 10
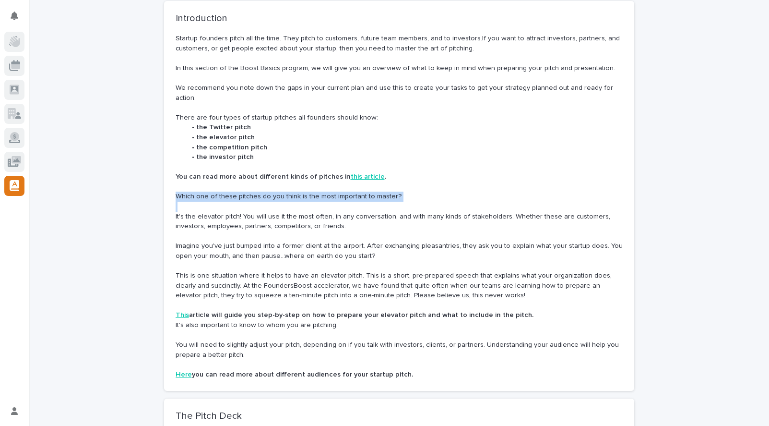
click at [375, 192] on p "Which one of these pitches do you think is the most important to master?" at bounding box center [399, 196] width 447 height 10
click at [374, 193] on p "Which one of these pitches do you think is the most important to master?" at bounding box center [399, 196] width 447 height 10
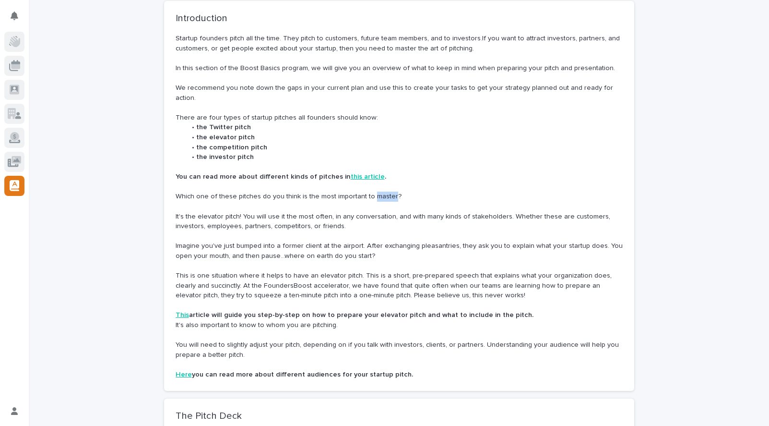
click at [374, 193] on p "Which one of these pitches do you think is the most important to master?" at bounding box center [399, 196] width 447 height 10
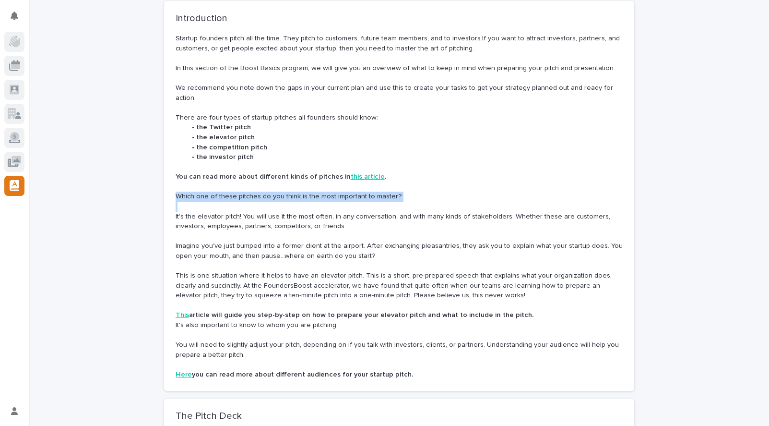
click at [374, 193] on p "Which one of these pitches do you think is the most important to master?" at bounding box center [399, 196] width 447 height 10
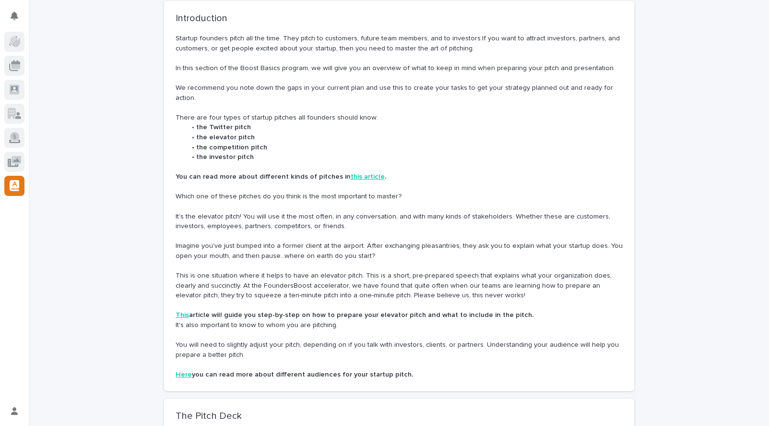
click at [355, 217] on p "It's the elevator pitch! You will use it the most often, in any conversation, a…" at bounding box center [399, 222] width 447 height 20
click at [355, 216] on p "It's the elevator pitch! You will use it the most often, in any conversation, a…" at bounding box center [399, 222] width 447 height 20
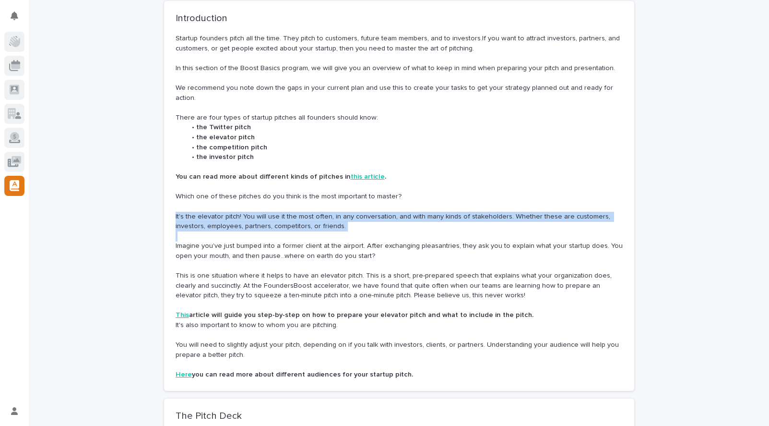
click at [355, 216] on p "It's the elevator pitch! You will use it the most often, in any conversation, a…" at bounding box center [399, 222] width 447 height 20
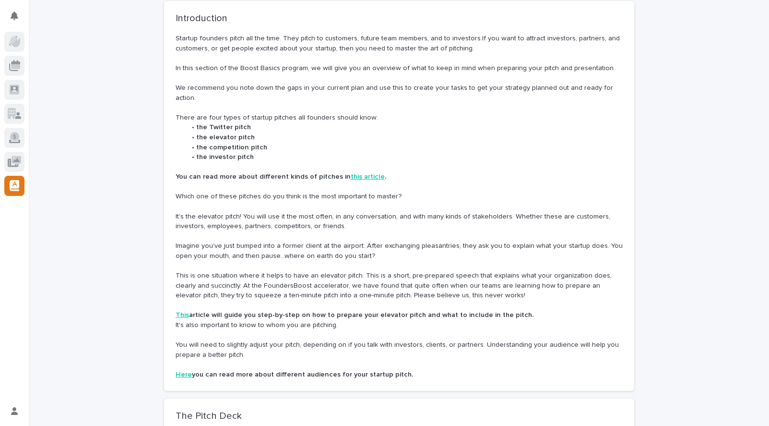
click at [362, 215] on p "It's the elevator pitch! You will use it the most often, in any conversation, a…" at bounding box center [399, 222] width 447 height 20
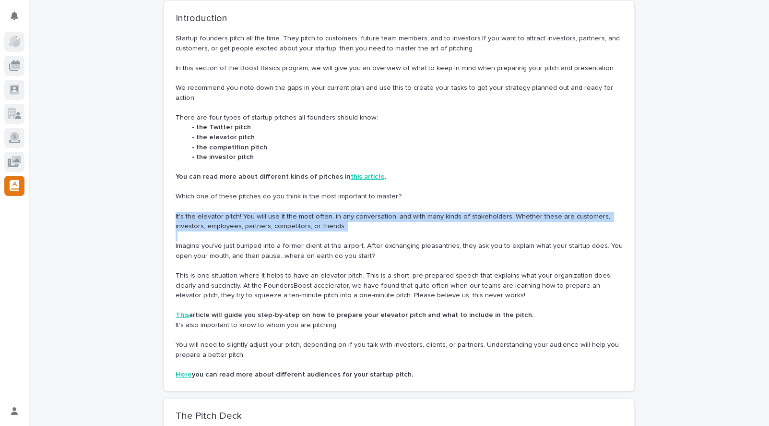
click at [362, 215] on p "It's the elevator pitch! You will use it the most often, in any conversation, a…" at bounding box center [399, 222] width 447 height 20
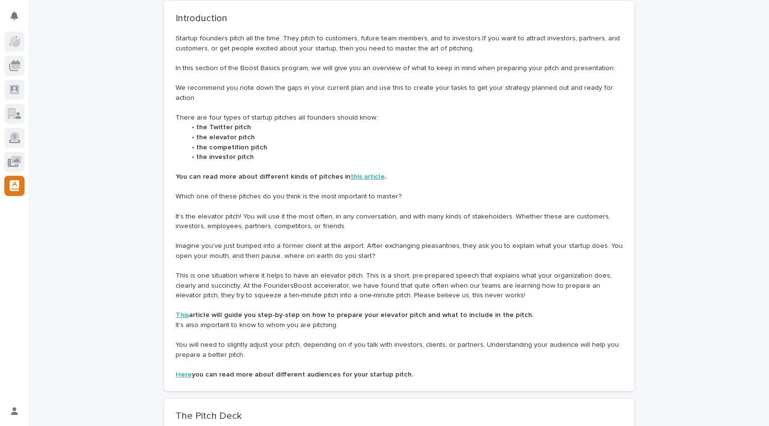
click at [271, 276] on p "This is one situation where it helps to have an elevator pitch. This is a short…" at bounding box center [399, 286] width 447 height 30
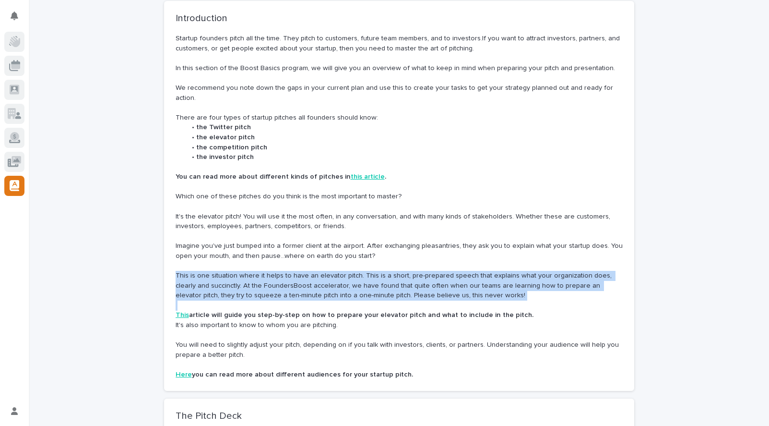
click at [271, 276] on p "This is one situation where it helps to have an elevator pitch. This is a short…" at bounding box center [399, 286] width 447 height 30
click at [313, 275] on p "This is one situation where it helps to have an elevator pitch. This is a short…" at bounding box center [399, 286] width 447 height 30
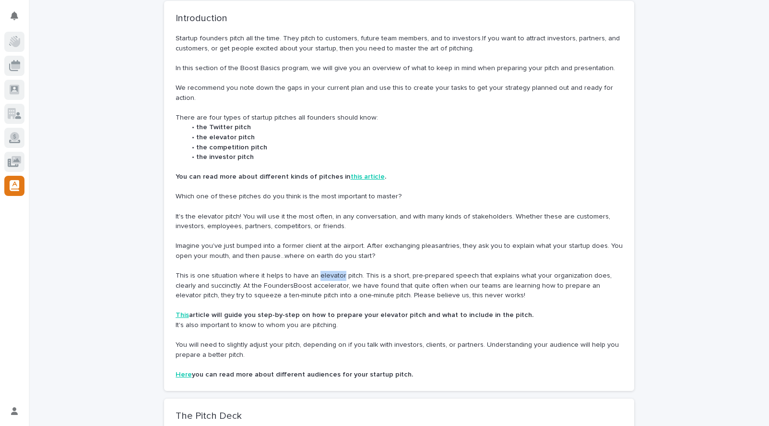
click at [313, 275] on p "This is one situation where it helps to have an elevator pitch. This is a short…" at bounding box center [399, 286] width 447 height 30
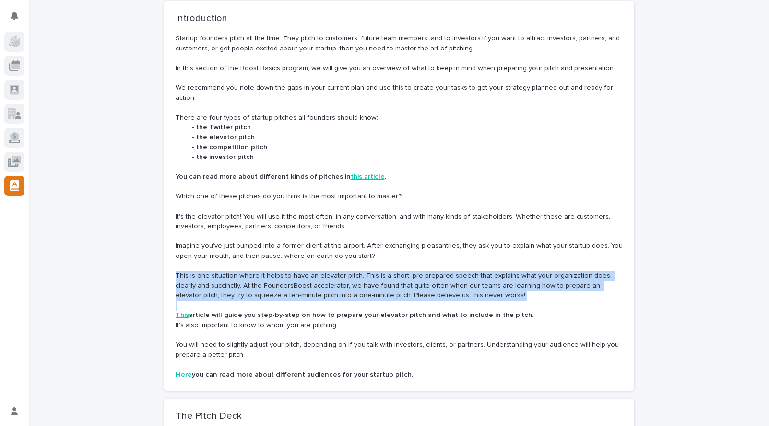
drag, startPoint x: 313, startPoint y: 275, endPoint x: 318, endPoint y: 276, distance: 4.8
click at [313, 275] on p "This is one situation where it helps to have an elevator pitch. This is a short…" at bounding box center [399, 286] width 447 height 30
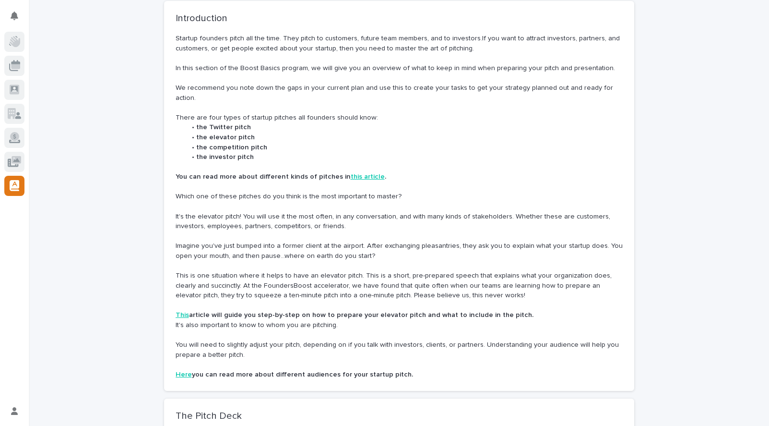
click at [319, 276] on p "This is one situation where it helps to have an elevator pitch. This is a short…" at bounding box center [399, 286] width 447 height 30
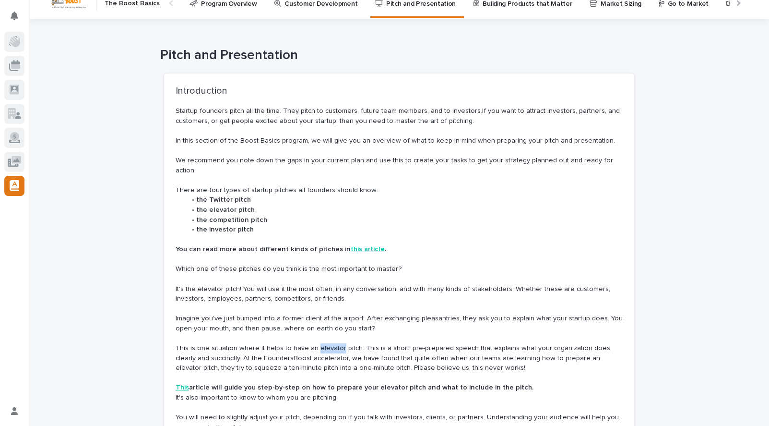
scroll to position [0, 0]
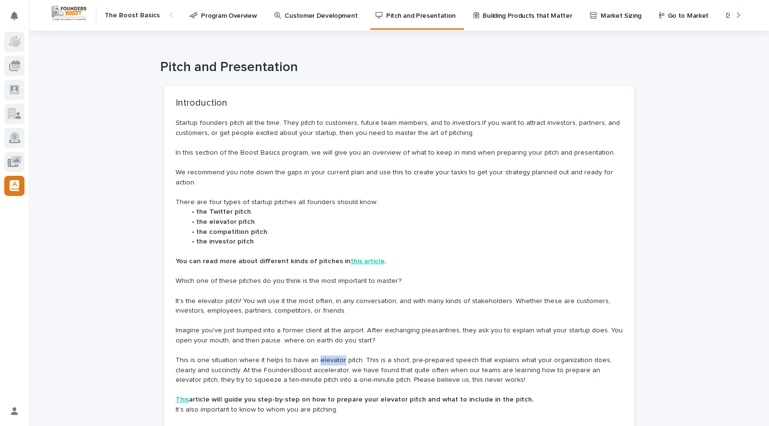
click at [490, 19] on p "Building Products that Matter" at bounding box center [527, 10] width 89 height 20
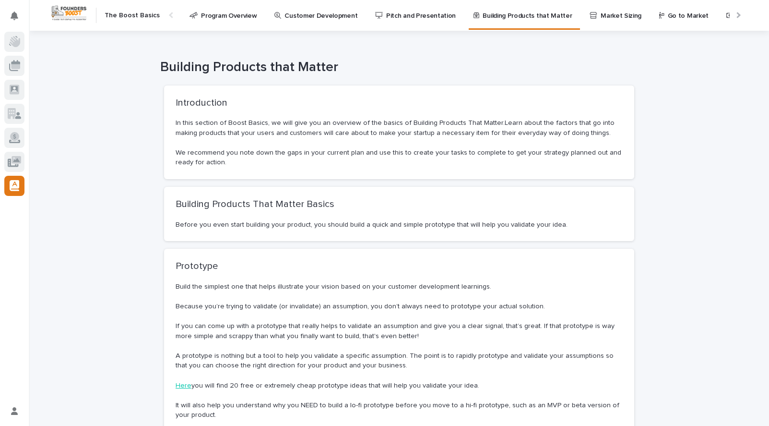
click at [734, 13] on div at bounding box center [737, 15] width 6 height 6
click at [218, 14] on p "Customer Development" at bounding box center [251, 10] width 73 height 20
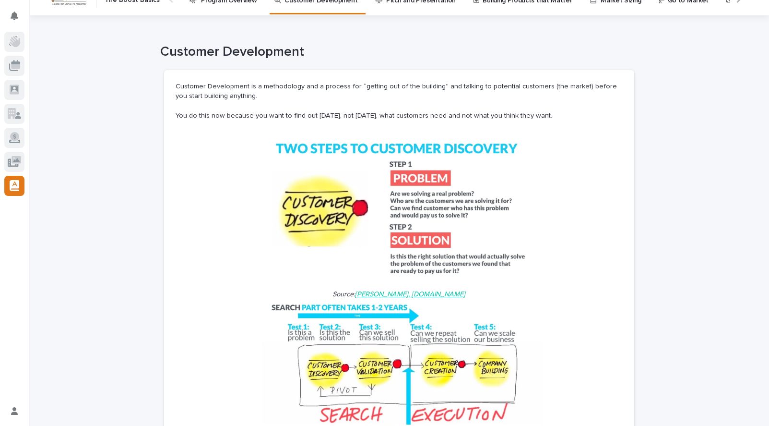
scroll to position [16, 0]
click at [288, 84] on p "Customer Development is a methodology and a process for “getting out of the bui…" at bounding box center [399, 91] width 447 height 20
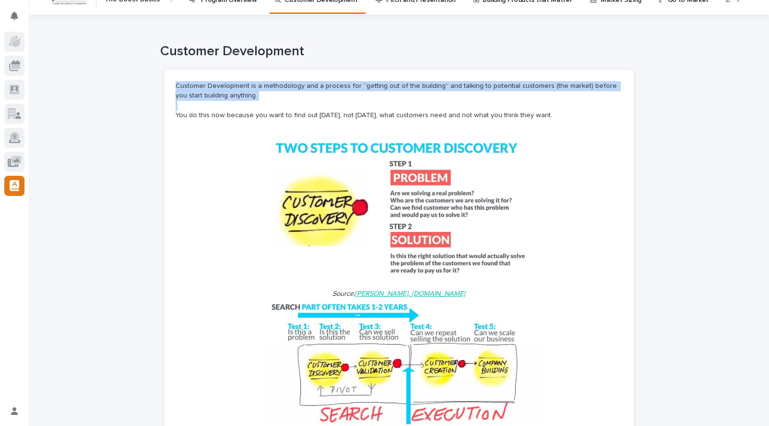
click at [288, 84] on p "Customer Development is a methodology and a process for “getting out of the bui…" at bounding box center [399, 91] width 447 height 20
click at [344, 91] on p "Customer Development is a methodology and a process for “getting out of the bui…" at bounding box center [399, 91] width 447 height 20
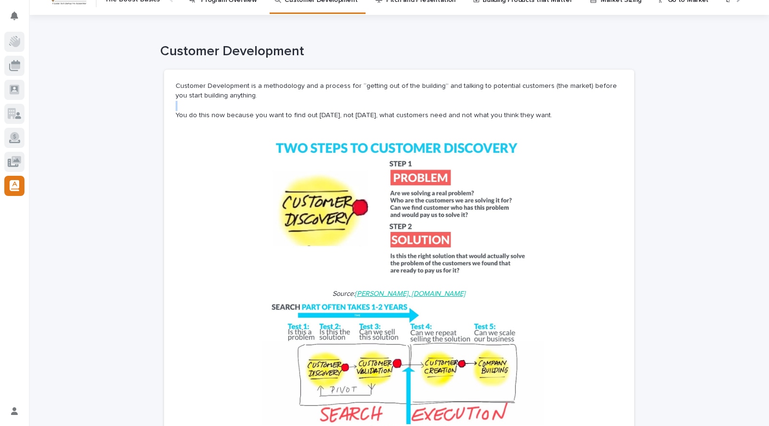
click at [344, 91] on p "Customer Development is a methodology and a process for “getting out of the bui…" at bounding box center [399, 91] width 447 height 20
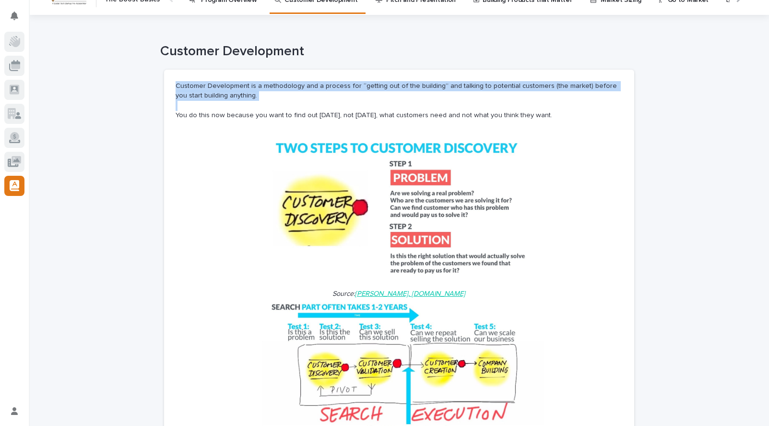
click at [344, 91] on p "Customer Development is a methodology and a process for “getting out of the bui…" at bounding box center [399, 91] width 447 height 20
click at [366, 89] on p "Customer Development is a methodology and a process for “getting out of the bui…" at bounding box center [399, 91] width 447 height 20
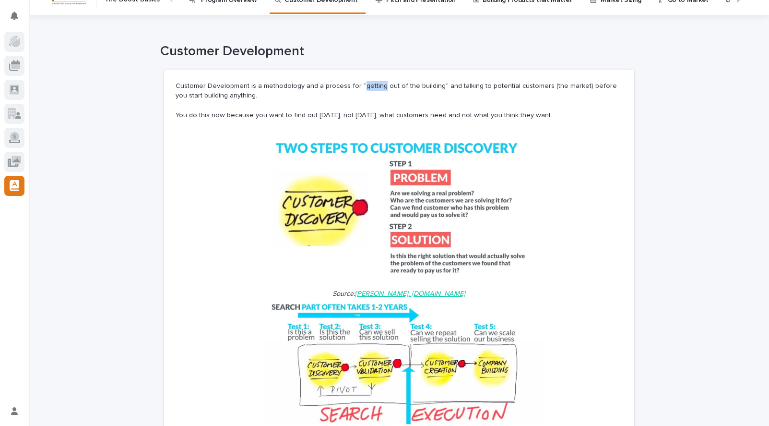
click at [366, 89] on p "Customer Development is a methodology and a process for “getting out of the bui…" at bounding box center [399, 91] width 447 height 20
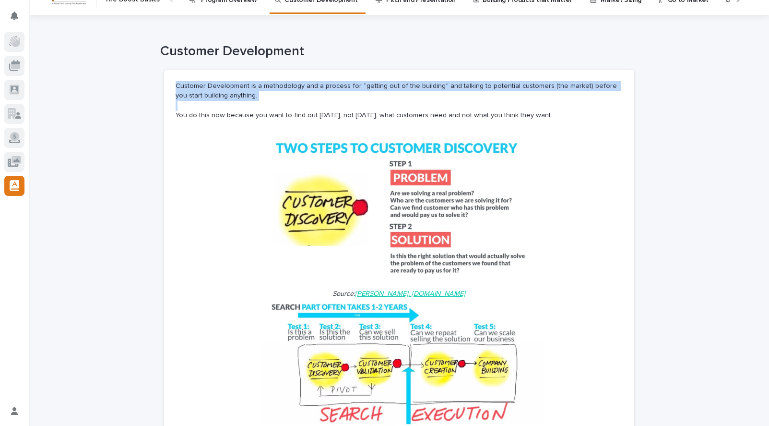
click at [366, 89] on p "Customer Development is a methodology and a process for “getting out of the bui…" at bounding box center [399, 91] width 447 height 20
click at [396, 92] on p "Customer Development is a methodology and a process for “getting out of the bui…" at bounding box center [399, 91] width 447 height 20
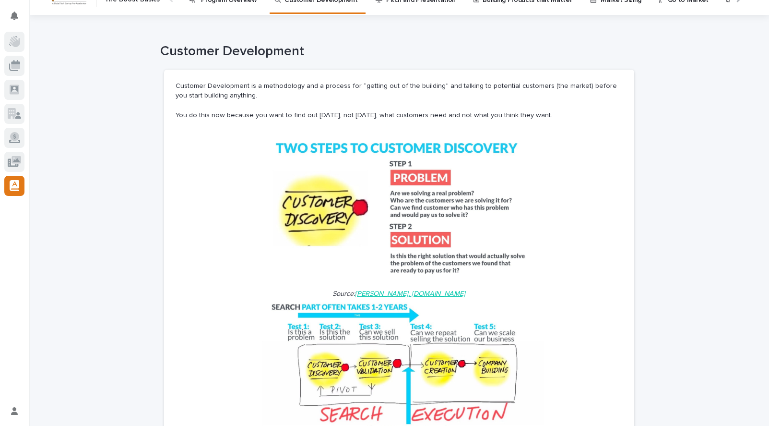
click at [251, 114] on p "You do this now because you want to find out today, not tomorrow, what customer…" at bounding box center [399, 115] width 447 height 10
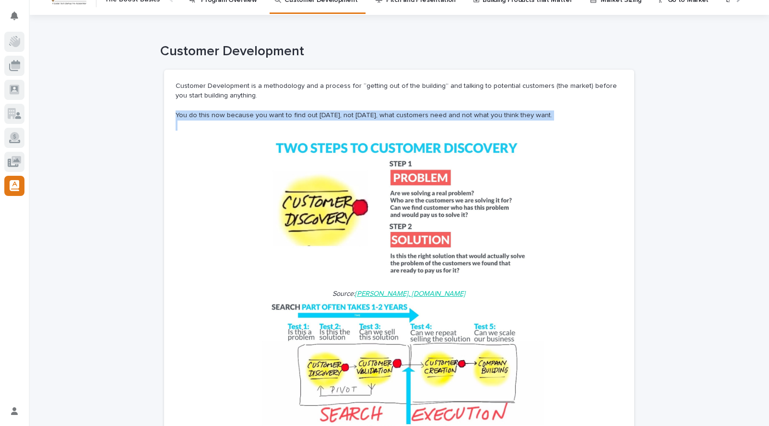
drag, startPoint x: 251, startPoint y: 114, endPoint x: 326, endPoint y: 114, distance: 74.8
click at [252, 114] on p "You do this now because you want to find out today, not tomorrow, what customer…" at bounding box center [399, 115] width 447 height 10
click at [328, 114] on p "You do this now because you want to find out today, not tomorrow, what customer…" at bounding box center [399, 115] width 447 height 10
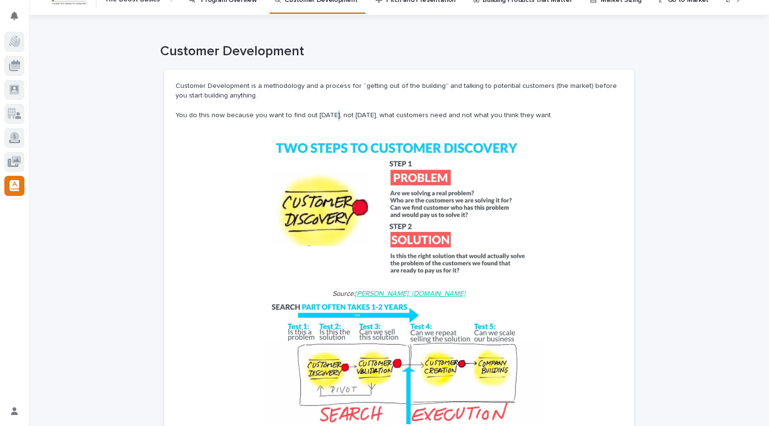
click at [328, 114] on p "You do this now because you want to find out today, not tomorrow, what customer…" at bounding box center [399, 115] width 447 height 10
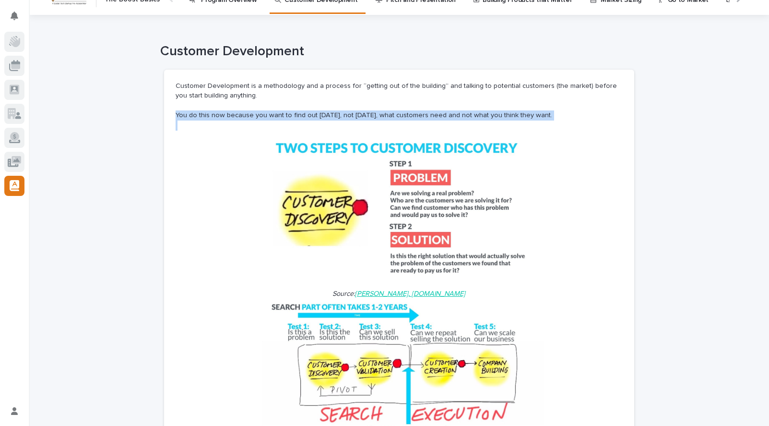
click at [328, 114] on p "You do this now because you want to find out today, not tomorrow, what customer…" at bounding box center [399, 115] width 447 height 10
click at [348, 115] on p "You do this now because you want to find out today, not tomorrow, what customer…" at bounding box center [399, 115] width 447 height 10
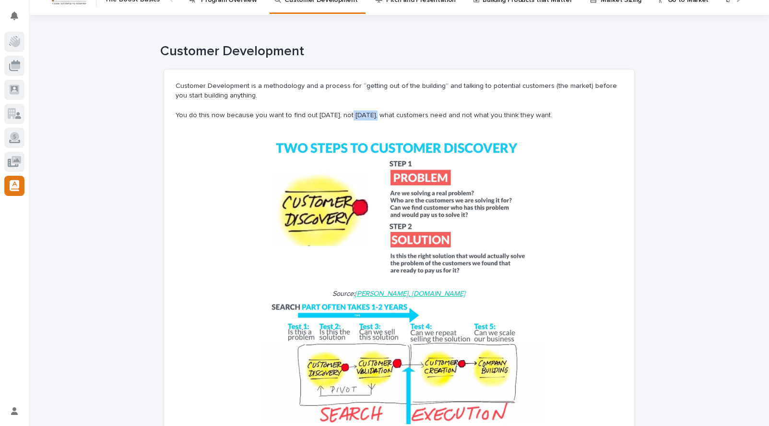
click at [348, 115] on p "You do this now because you want to find out today, not tomorrow, what customer…" at bounding box center [399, 115] width 447 height 10
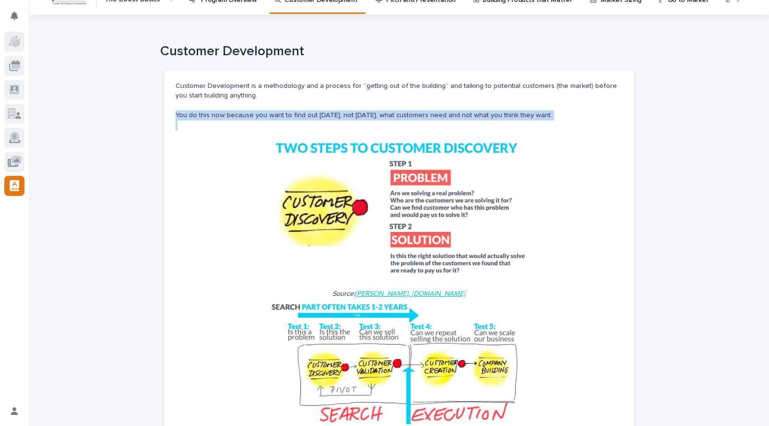
click at [348, 115] on p "You do this now because you want to find out today, not tomorrow, what customer…" at bounding box center [399, 115] width 447 height 10
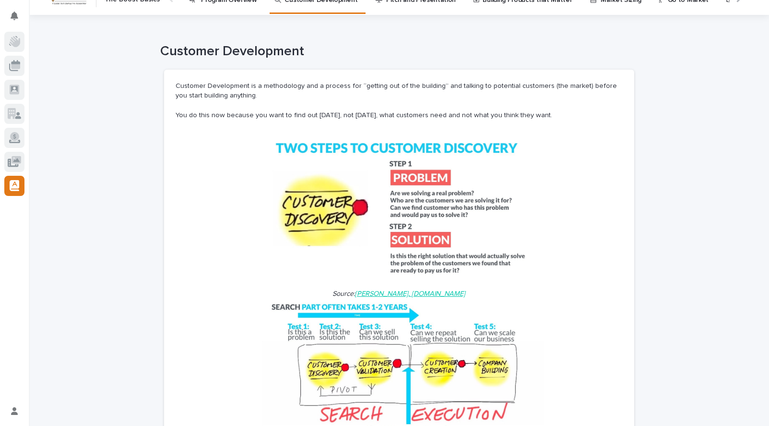
click at [272, 111] on p "You do this now because you want to find out today, not tomorrow, what customer…" at bounding box center [399, 115] width 447 height 10
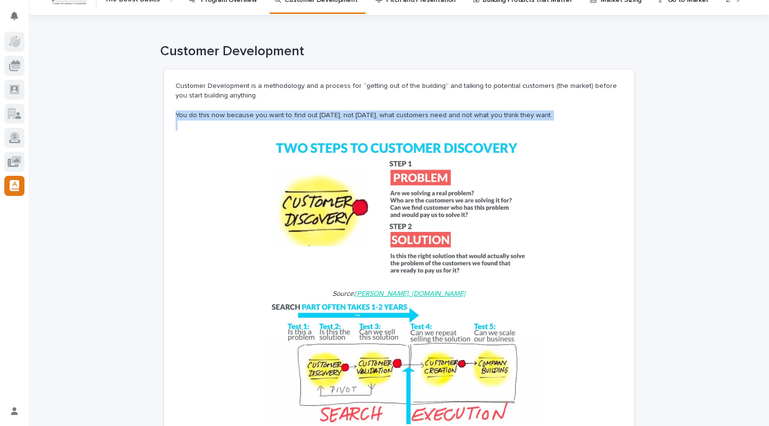
click at [272, 111] on p "You do this now because you want to find out today, not tomorrow, what customer…" at bounding box center [399, 115] width 447 height 10
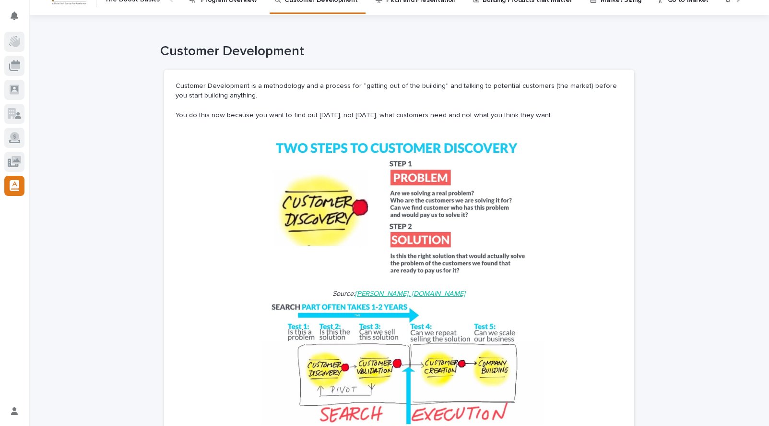
click at [343, 119] on p "You do this now because you want to find out today, not tomorrow, what customer…" at bounding box center [399, 115] width 447 height 10
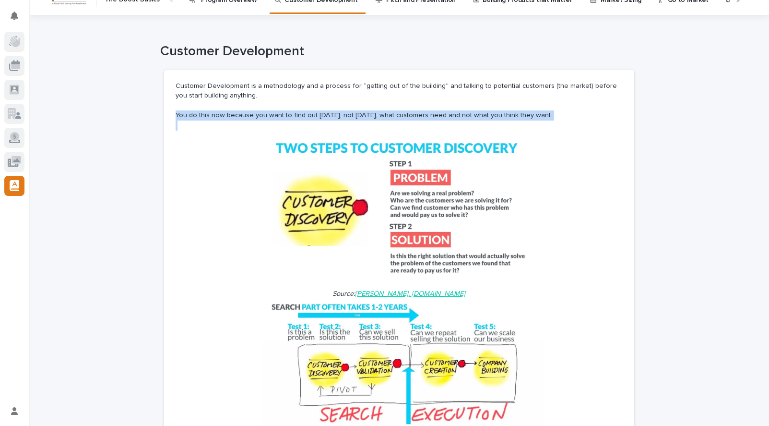
click at [343, 119] on p "You do this now because you want to find out today, not tomorrow, what customer…" at bounding box center [399, 115] width 447 height 10
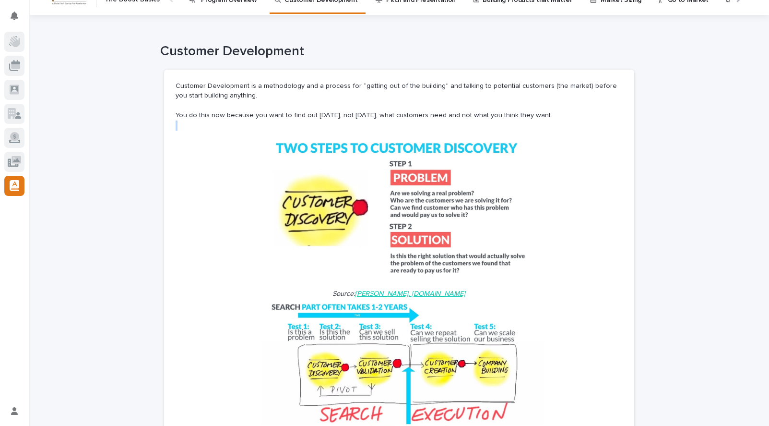
drag, startPoint x: 421, startPoint y: 121, endPoint x: 412, endPoint y: 36, distance: 85.9
click at [421, 121] on p at bounding box center [399, 125] width 447 height 10
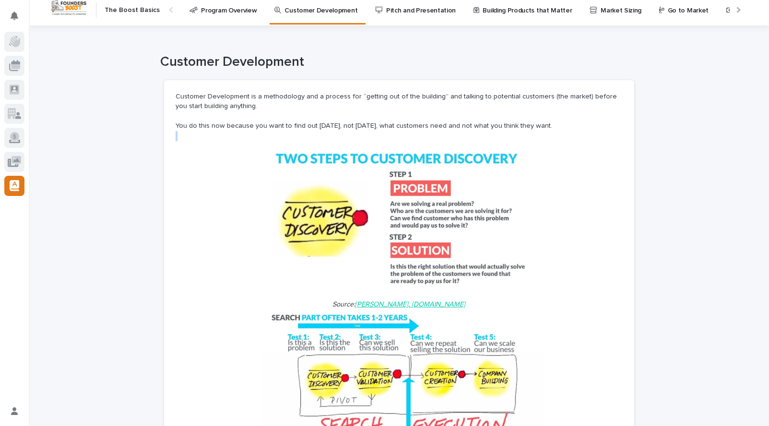
scroll to position [0, 0]
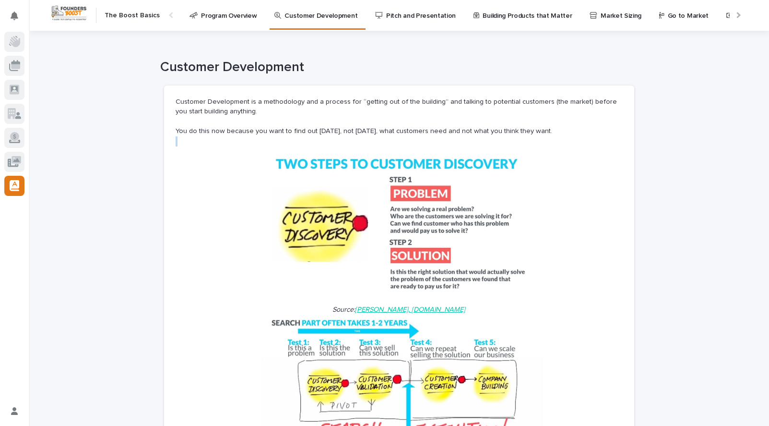
click at [218, 24] on link "Program Overview" at bounding box center [225, 15] width 73 height 30
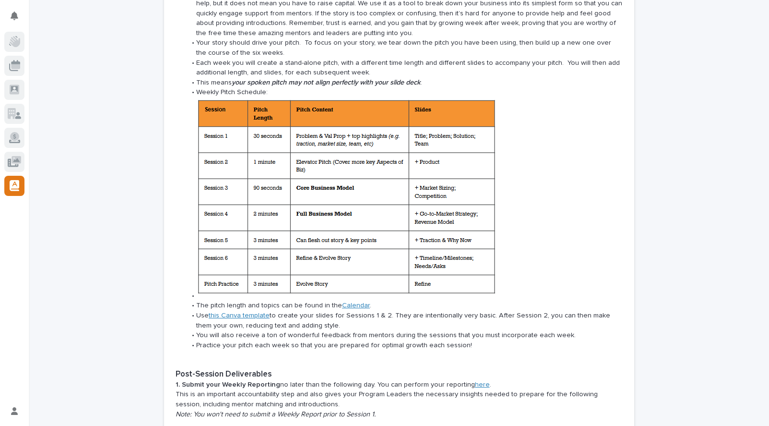
scroll to position [1065, 0]
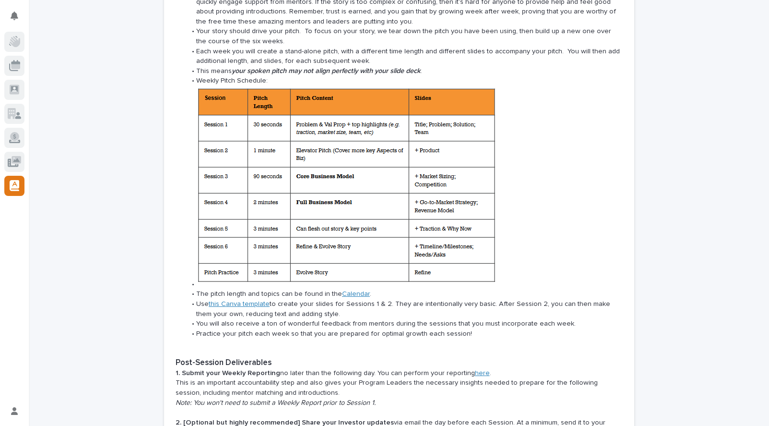
click at [297, 299] on li "Use this Canva template to create your slides for Sessions 1 & 2. They are inte…" at bounding box center [404, 309] width 437 height 20
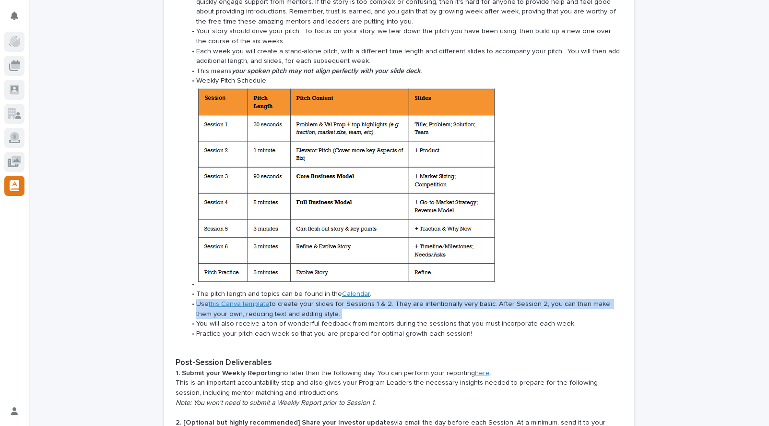
click at [297, 299] on li "Use this Canva template to create your slides for Sessions 1 & 2. They are inte…" at bounding box center [404, 309] width 437 height 20
click at [320, 299] on li "Use this Canva template to create your slides for Sessions 1 & 2. They are inte…" at bounding box center [404, 309] width 437 height 20
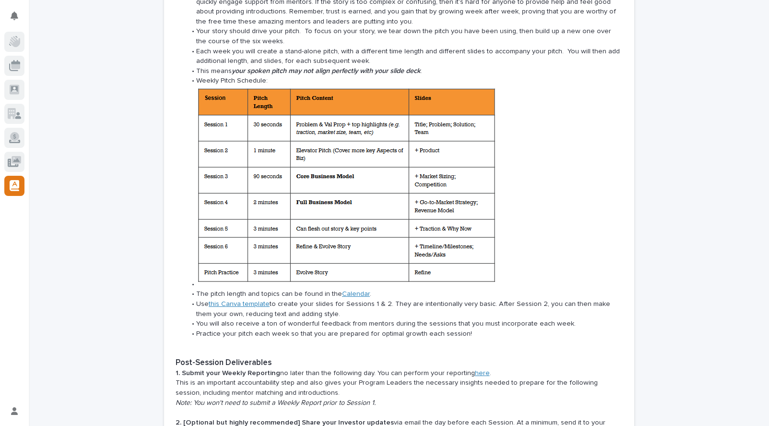
click at [302, 289] on li "The pitch length and topics can be found in the Calendar ." at bounding box center [404, 294] width 437 height 10
click at [303, 289] on li "The pitch length and topics can be found in the Calendar ." at bounding box center [404, 294] width 437 height 10
click at [320, 289] on li "The pitch length and topics can be found in the Calendar ." at bounding box center [404, 294] width 437 height 10
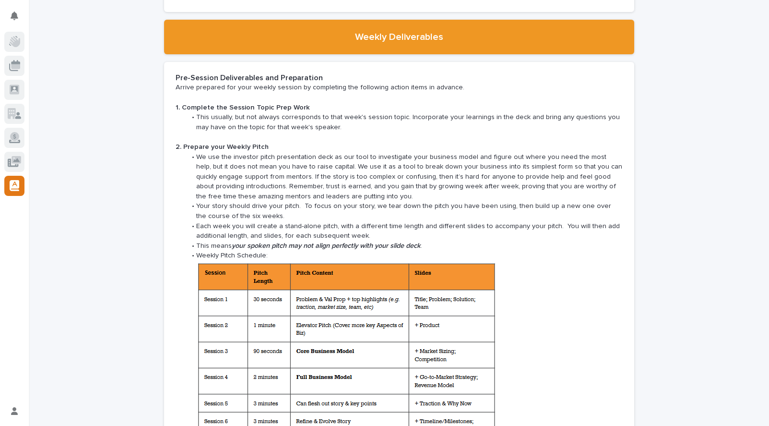
scroll to position [875, 0]
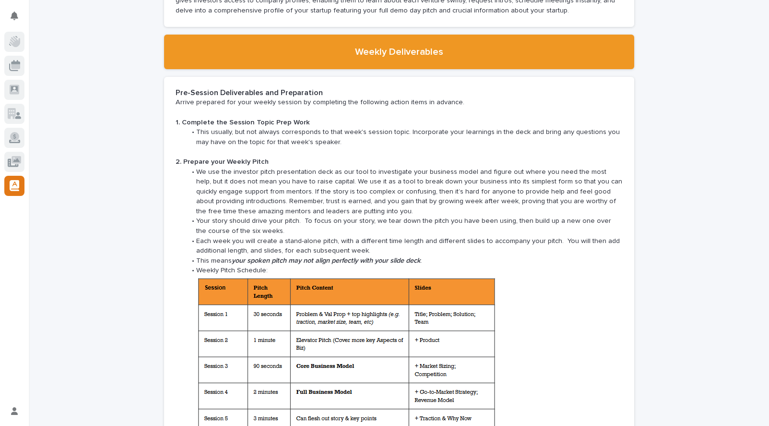
click at [257, 167] on li "We use the investor pitch presentation deck as our tool to investigate your bus…" at bounding box center [404, 191] width 437 height 49
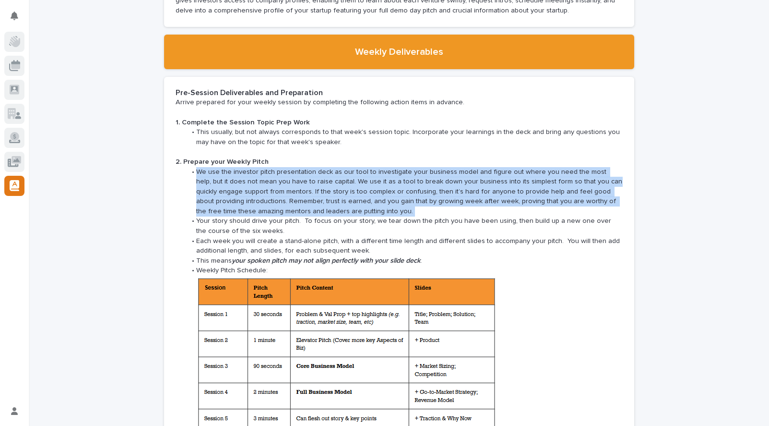
click at [257, 167] on li "We use the investor pitch presentation deck as our tool to investigate your bus…" at bounding box center [404, 191] width 437 height 49
click at [255, 193] on li "We use the investor pitch presentation deck as our tool to investigate your bus…" at bounding box center [404, 191] width 437 height 49
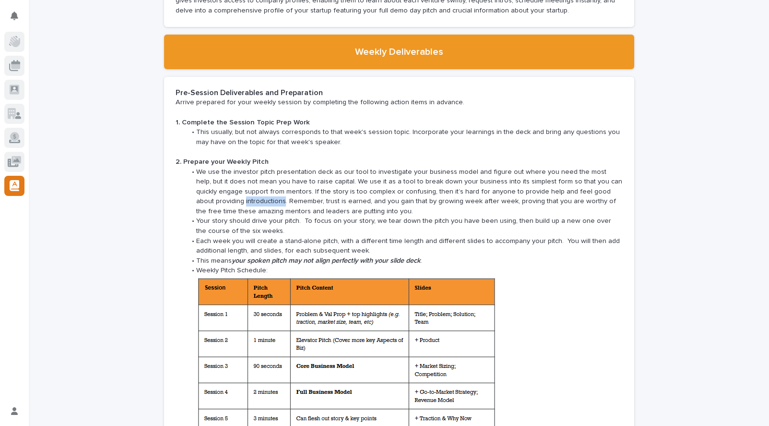
click at [255, 193] on li "We use the investor pitch presentation deck as our tool to investigate your bus…" at bounding box center [404, 191] width 437 height 49
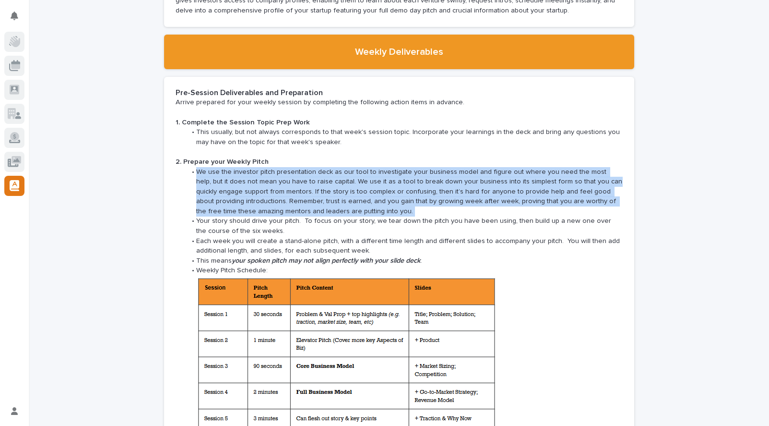
click at [255, 193] on li "We use the investor pitch presentation deck as our tool to investigate your bus…" at bounding box center [404, 191] width 437 height 49
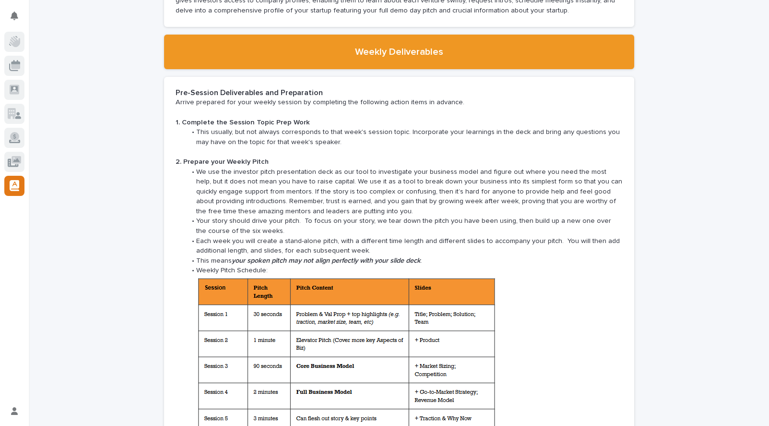
click at [272, 257] on em "your spoken pitch may not align perfectly with your slide deck" at bounding box center [326, 260] width 189 height 7
click at [282, 236] on li "Each week you will create a stand-alone pitch, with a different time length and…" at bounding box center [404, 246] width 437 height 20
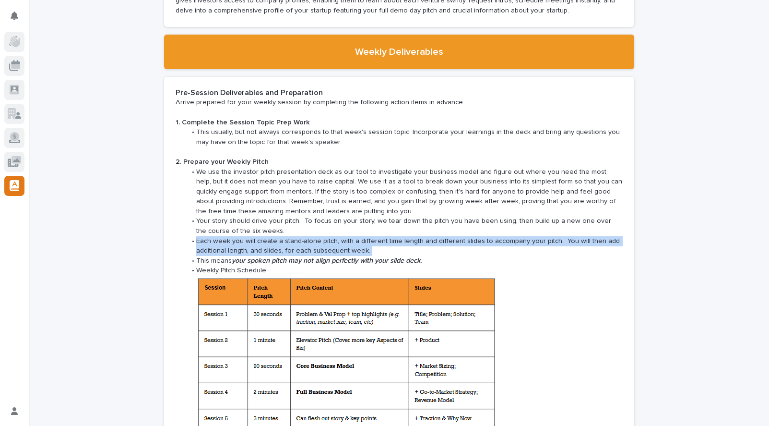
click at [282, 236] on li "Each week you will create a stand-alone pitch, with a different time length and…" at bounding box center [404, 246] width 437 height 20
click at [286, 236] on li "Each week you will create a stand-alone pitch, with a different time length and…" at bounding box center [404, 246] width 437 height 20
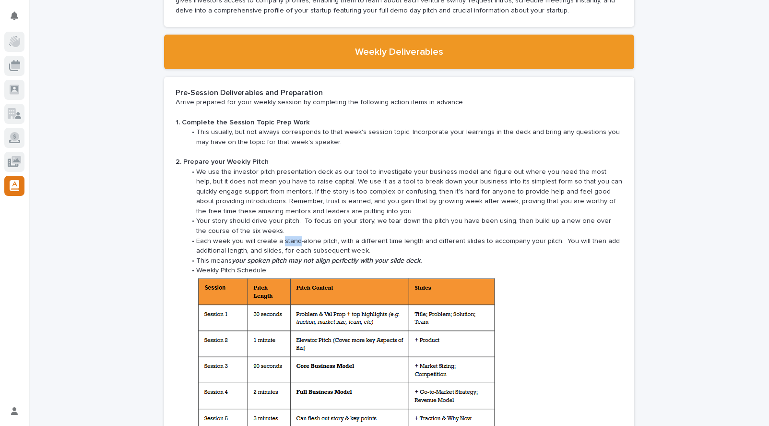
click at [286, 236] on li "Each week you will create a stand-alone pitch, with a different time length and…" at bounding box center [404, 246] width 437 height 20
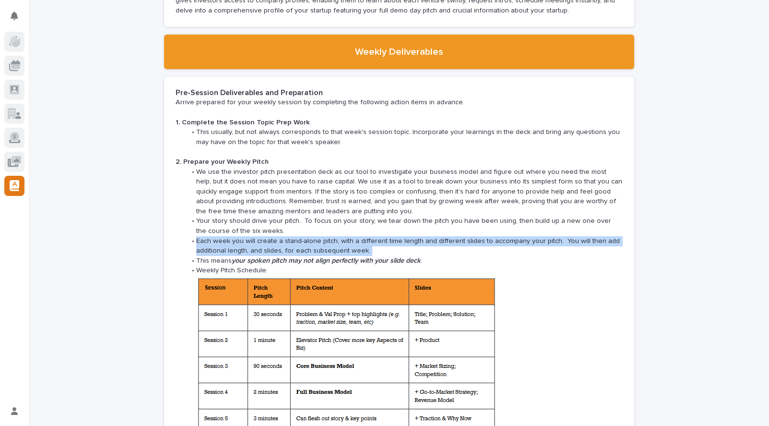
drag, startPoint x: 286, startPoint y: 232, endPoint x: 317, endPoint y: 235, distance: 30.8
click at [286, 236] on li "Each week you will create a stand-alone pitch, with a different time length and…" at bounding box center [404, 246] width 437 height 20
click at [317, 236] on li "Each week you will create a stand-alone pitch, with a different time length and…" at bounding box center [404, 246] width 437 height 20
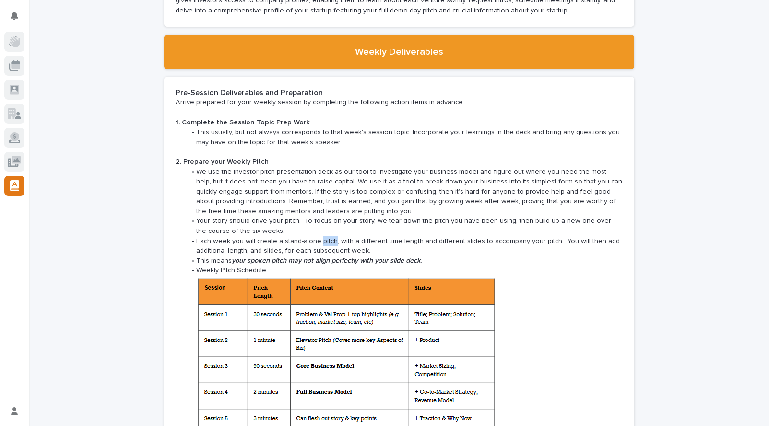
click at [317, 236] on li "Each week you will create a stand-alone pitch, with a different time length and…" at bounding box center [404, 246] width 437 height 20
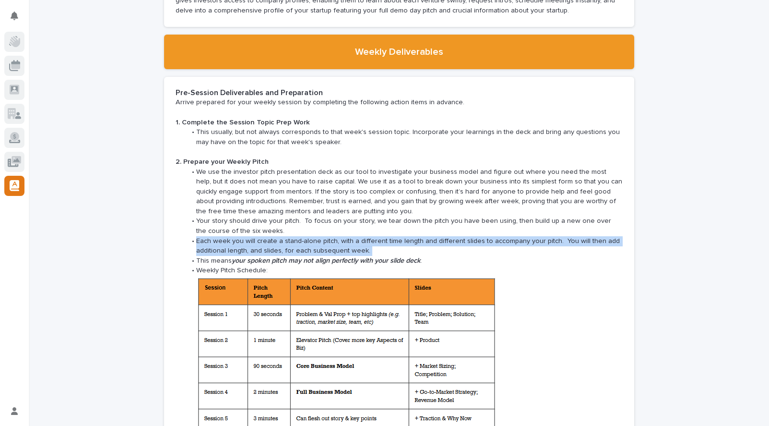
click at [317, 236] on li "Each week you will create a stand-alone pitch, with a different time length and…" at bounding box center [404, 246] width 437 height 20
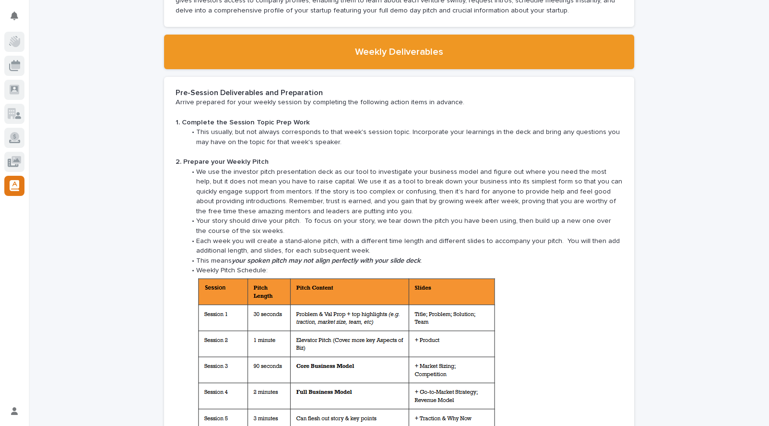
click at [282, 256] on li "This means your spoken pitch may not align perfectly with your slide deck ." at bounding box center [404, 261] width 437 height 10
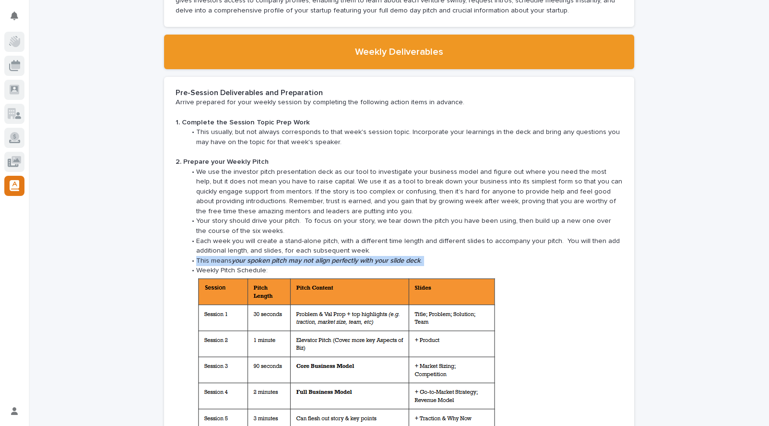
click at [282, 256] on li "This means your spoken pitch may not align perfectly with your slide deck ." at bounding box center [404, 261] width 437 height 10
click at [306, 257] on em "your spoken pitch may not align perfectly with your slide deck" at bounding box center [326, 260] width 189 height 7
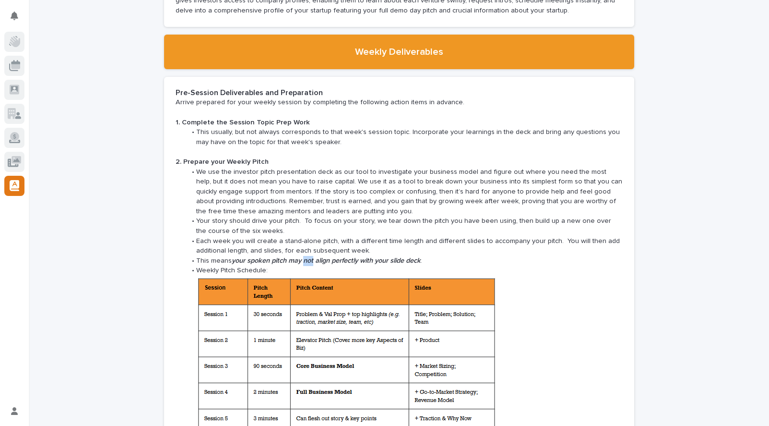
click at [306, 257] on em "your spoken pitch may not align perfectly with your slide deck" at bounding box center [326, 260] width 189 height 7
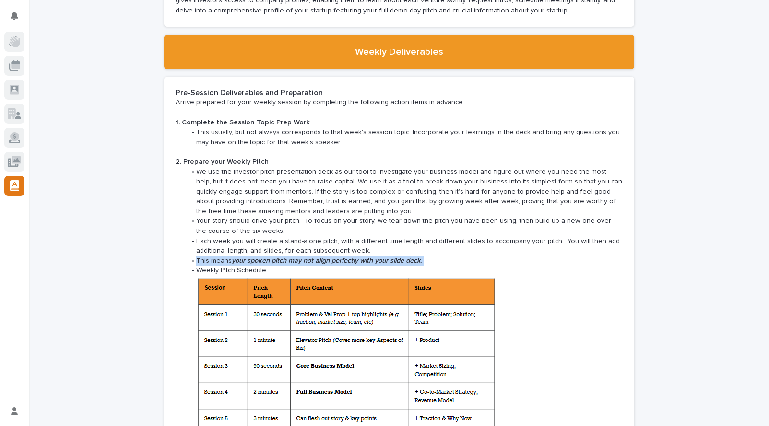
click at [306, 257] on em "your spoken pitch may not align perfectly with your slide deck" at bounding box center [326, 260] width 189 height 7
click at [331, 257] on em "your spoken pitch may not align perfectly with your slide deck" at bounding box center [326, 260] width 189 height 7
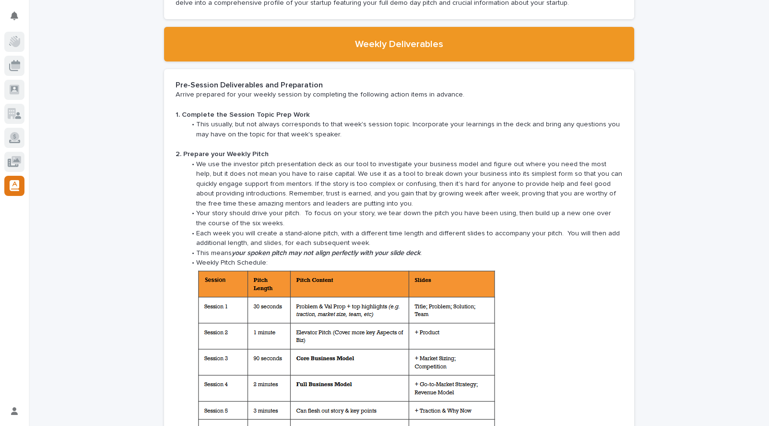
scroll to position [890, 0]
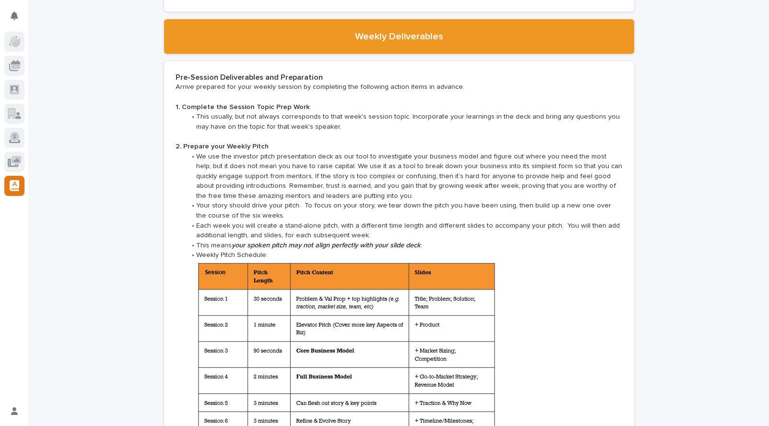
click at [310, 285] on img at bounding box center [346, 360] width 300 height 200
click at [320, 286] on img at bounding box center [346, 360] width 300 height 200
click at [320, 287] on img at bounding box center [346, 360] width 300 height 200
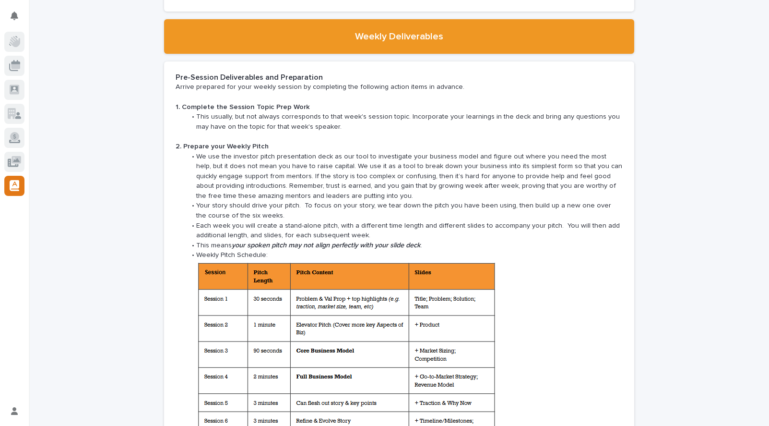
click at [320, 287] on img at bounding box center [346, 360] width 300 height 200
click at [335, 293] on img at bounding box center [346, 360] width 300 height 200
click at [374, 298] on img at bounding box center [346, 360] width 300 height 200
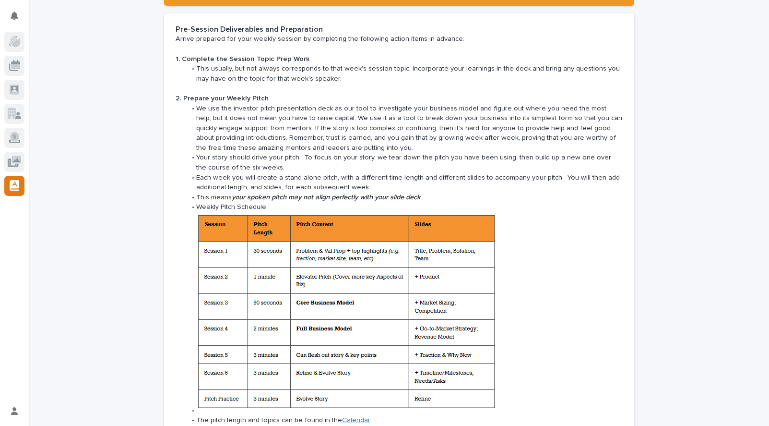
scroll to position [1074, 0]
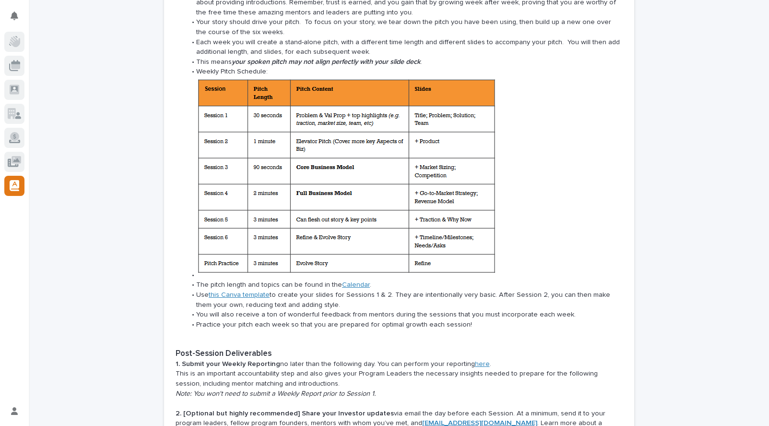
click at [319, 131] on img at bounding box center [346, 177] width 300 height 200
click at [366, 133] on img at bounding box center [346, 177] width 300 height 200
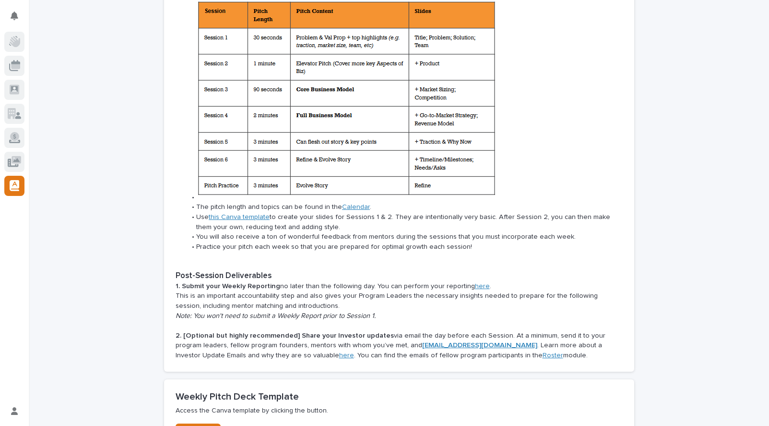
click at [343, 130] on img at bounding box center [346, 99] width 300 height 200
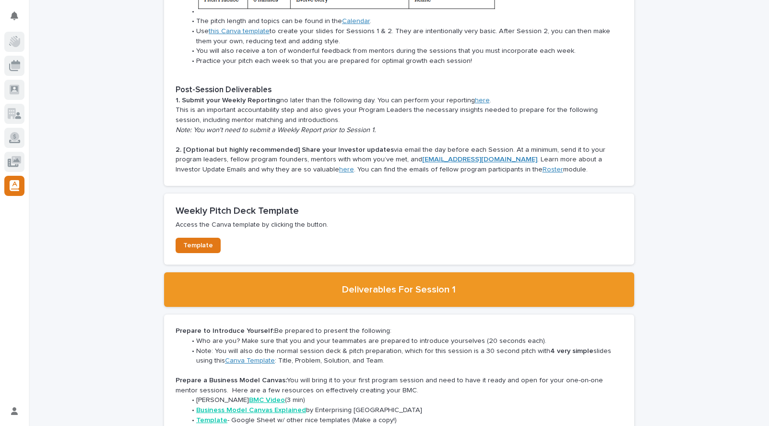
scroll to position [1337, 0]
click at [233, 144] on p "2. [Optional but highly recommended] Share your Investor updates via email the …" at bounding box center [399, 159] width 447 height 30
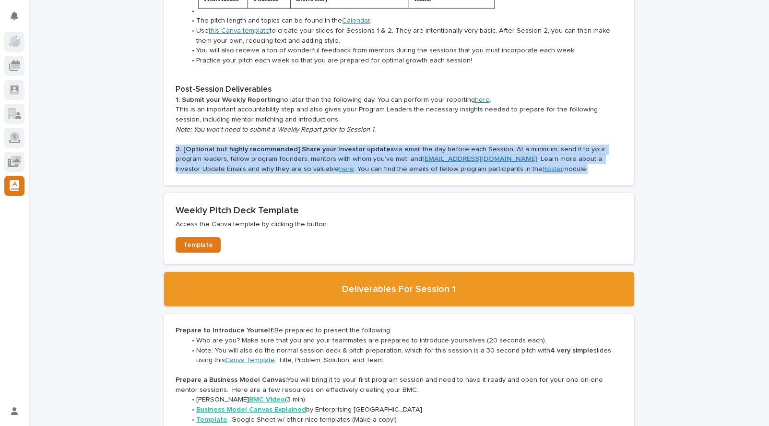
drag, startPoint x: 233, startPoint y: 142, endPoint x: 242, endPoint y: 142, distance: 9.6
click at [233, 144] on p "2. [Optional but highly recommended] Share your Investor updates via email the …" at bounding box center [399, 159] width 447 height 30
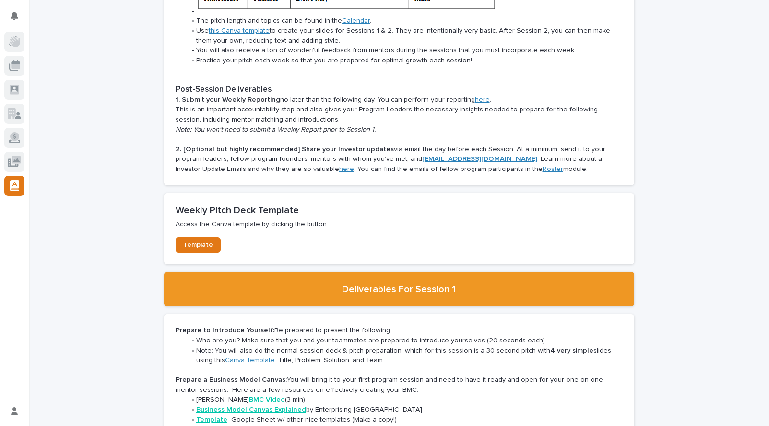
click at [254, 144] on p "2. [Optional but highly recommended] Share your Investor updates via email the …" at bounding box center [399, 159] width 447 height 30
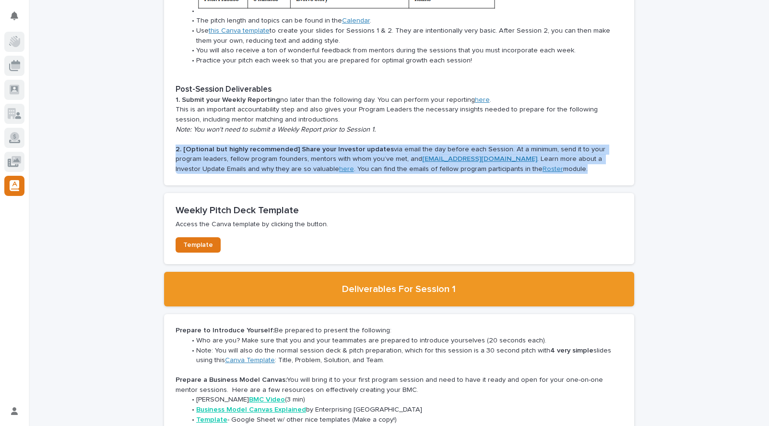
drag, startPoint x: 254, startPoint y: 142, endPoint x: 297, endPoint y: 148, distance: 43.5
click at [255, 144] on p "2. [Optional but highly recommended] Share your Investor updates via email the …" at bounding box center [399, 159] width 447 height 30
click at [308, 149] on p "2. [Optional but highly recommended] Share your Investor updates via email the …" at bounding box center [399, 159] width 447 height 30
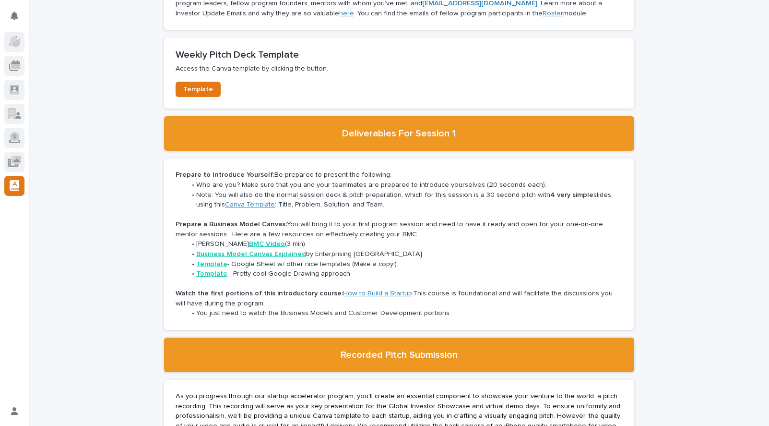
scroll to position [1600, 0]
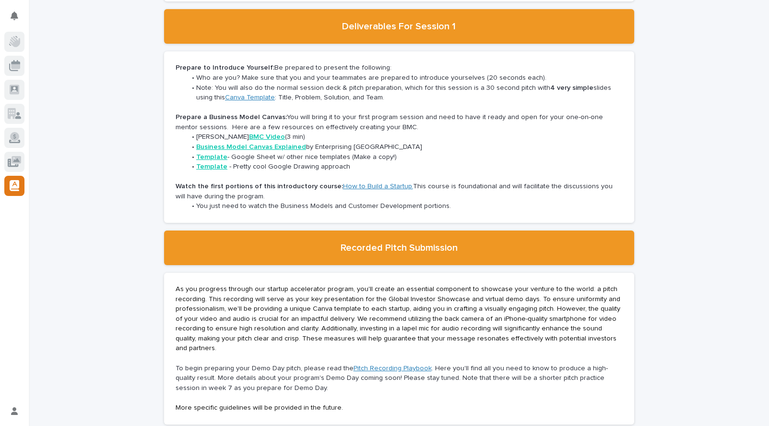
click at [307, 162] on li "Template - Pretty cool Google Drawing approach" at bounding box center [404, 167] width 437 height 10
drag, startPoint x: 307, startPoint y: 154, endPoint x: 318, endPoint y: 156, distance: 11.3
click at [310, 162] on li "Template - Pretty cool Google Drawing approach" at bounding box center [404, 167] width 437 height 10
click at [319, 162] on li "Template - Pretty cool Google Drawing approach" at bounding box center [404, 167] width 437 height 10
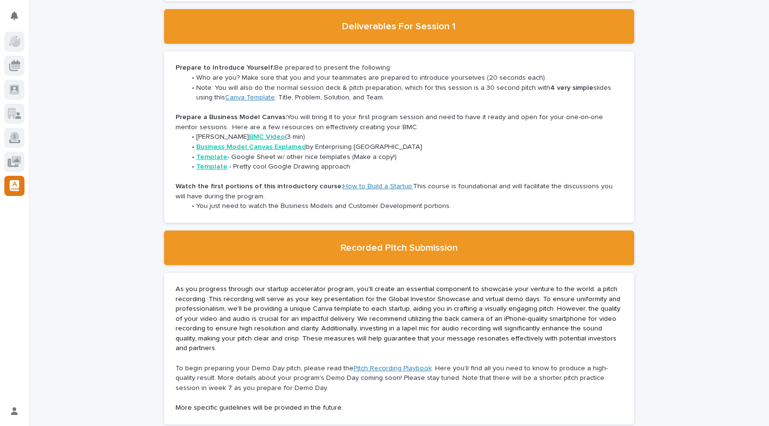
click at [217, 154] on strong "Template" at bounding box center [211, 157] width 31 height 7
click at [213, 163] on strong "Template" at bounding box center [211, 166] width 31 height 7
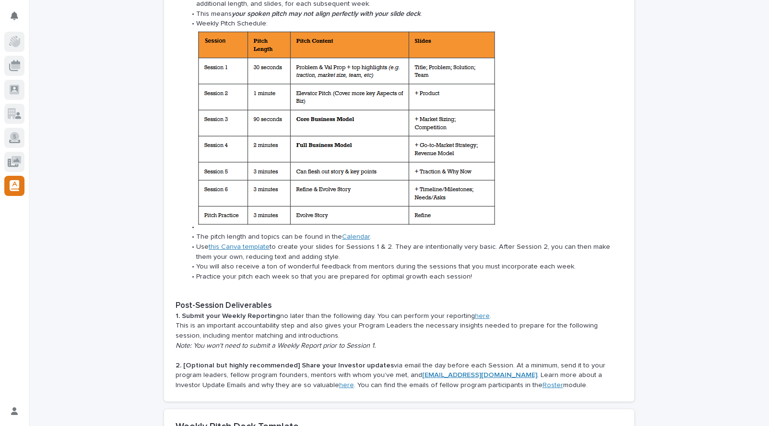
scroll to position [1094, 0]
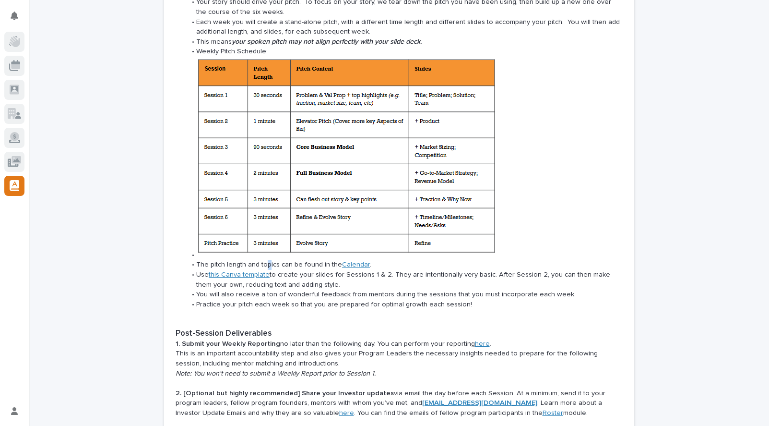
click at [271, 260] on li "The pitch length and topics can be found in the Calendar ." at bounding box center [404, 265] width 437 height 10
click at [290, 260] on li "The pitch length and topics can be found in the Calendar ." at bounding box center [404, 265] width 437 height 10
drag, startPoint x: 290, startPoint y: 254, endPoint x: 311, endPoint y: 255, distance: 21.6
click at [290, 260] on li "The pitch length and topics can be found in the Calendar ." at bounding box center [404, 265] width 437 height 10
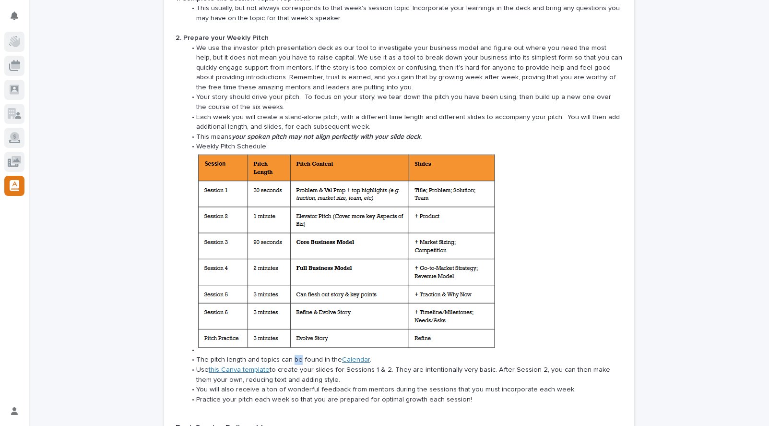
scroll to position [1015, 0]
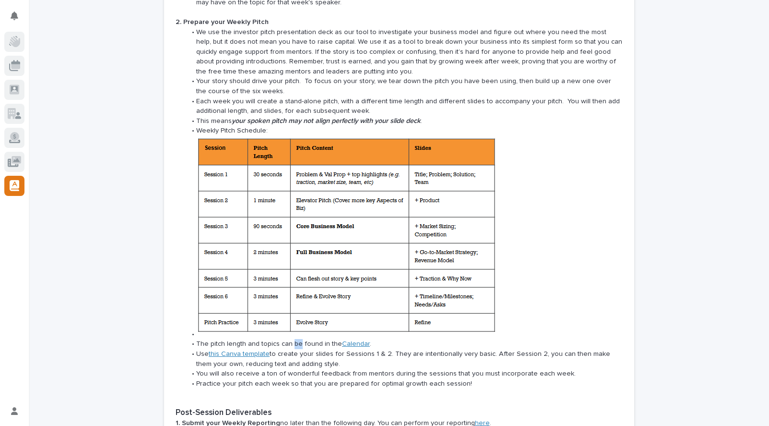
click at [358, 340] on link "Calendar" at bounding box center [356, 343] width 28 height 7
click at [302, 172] on img at bounding box center [346, 236] width 300 height 200
click at [351, 161] on img at bounding box center [346, 236] width 300 height 200
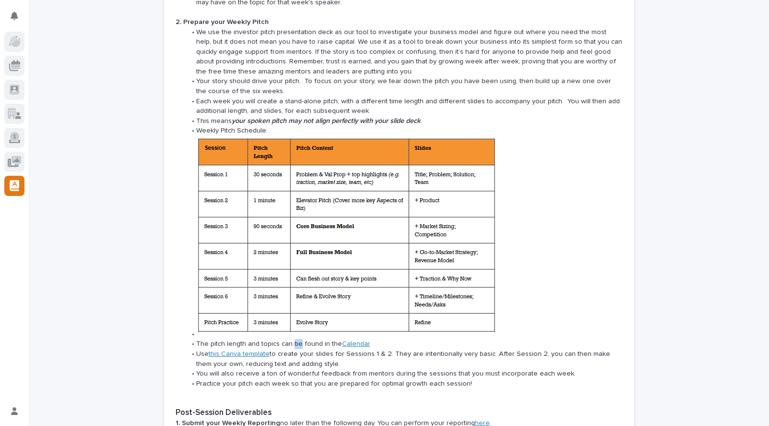
click at [350, 161] on img at bounding box center [346, 236] width 300 height 200
click at [342, 166] on img at bounding box center [346, 236] width 300 height 200
click at [312, 168] on img at bounding box center [346, 236] width 300 height 200
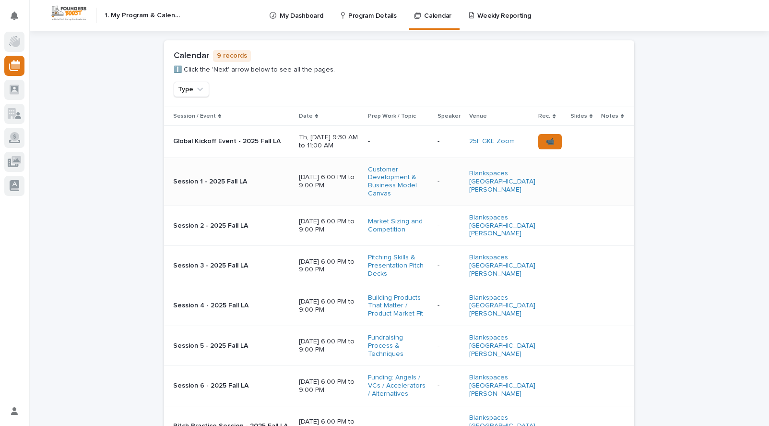
click at [281, 171] on td "Session 1 - 2025 Fall LA" at bounding box center [229, 181] width 131 height 48
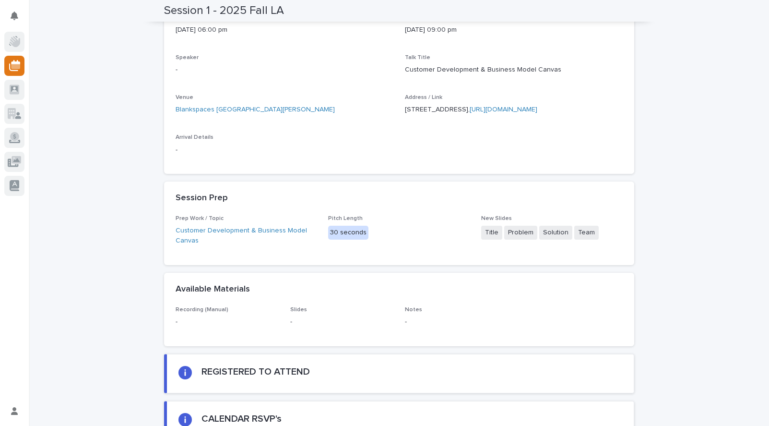
scroll to position [280, 0]
